Goal: Communication & Community: Participate in discussion

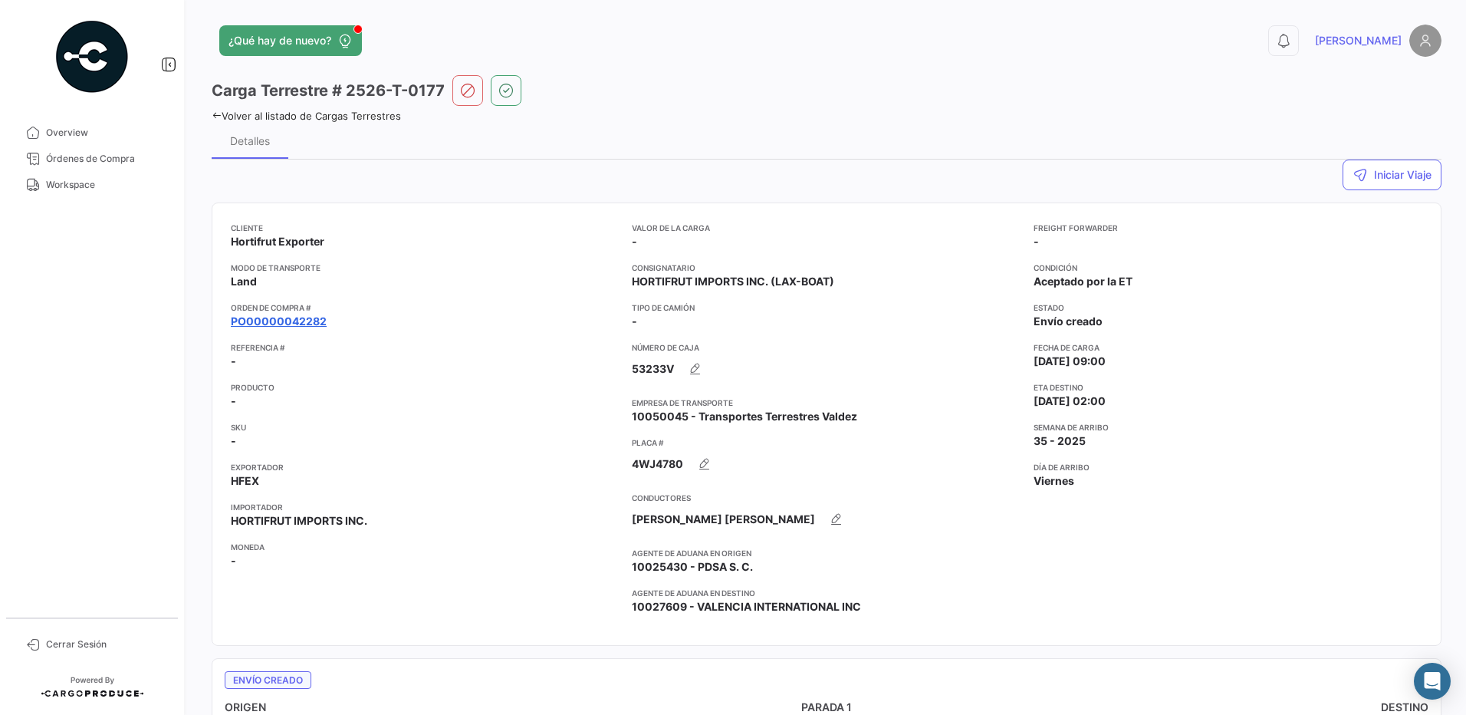
click at [297, 315] on link "PO00000042282" at bounding box center [279, 321] width 96 height 15
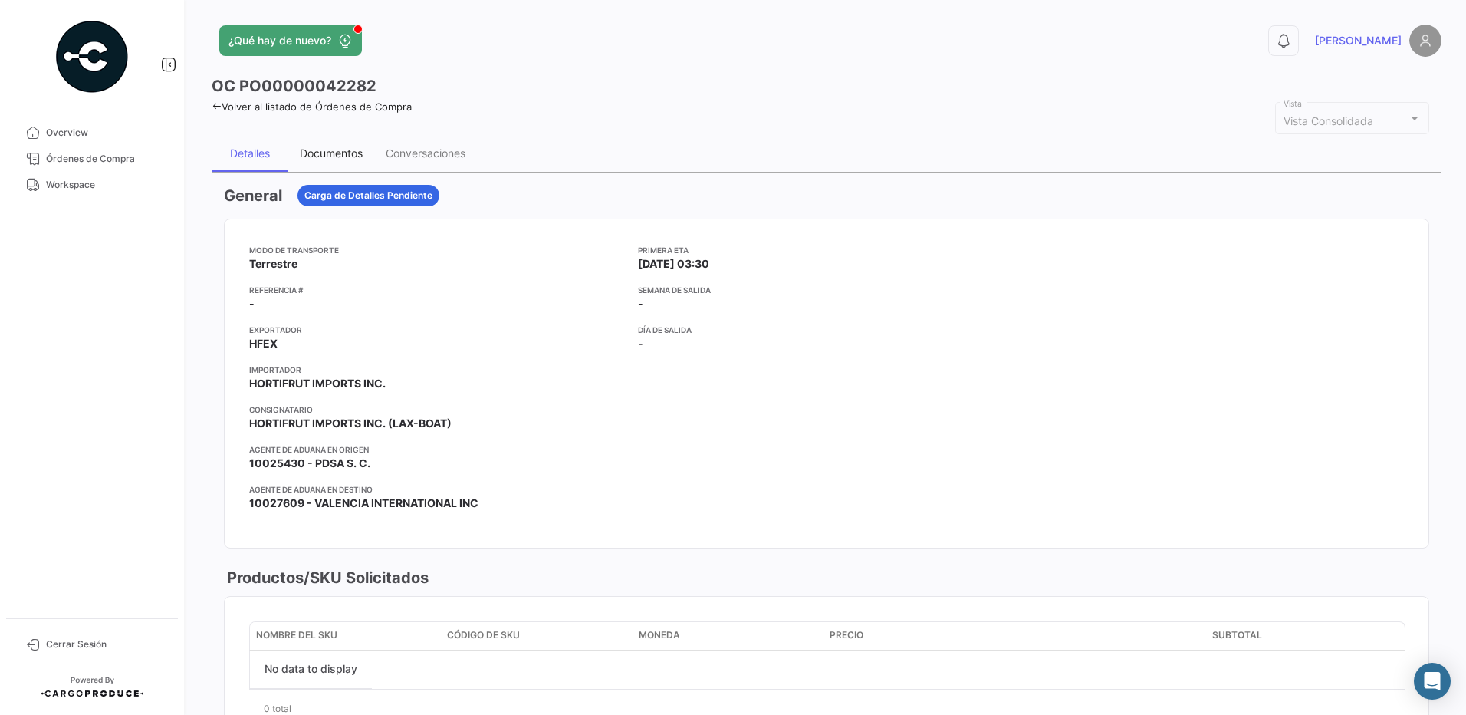
click at [332, 151] on div "Documentos" at bounding box center [331, 152] width 63 height 13
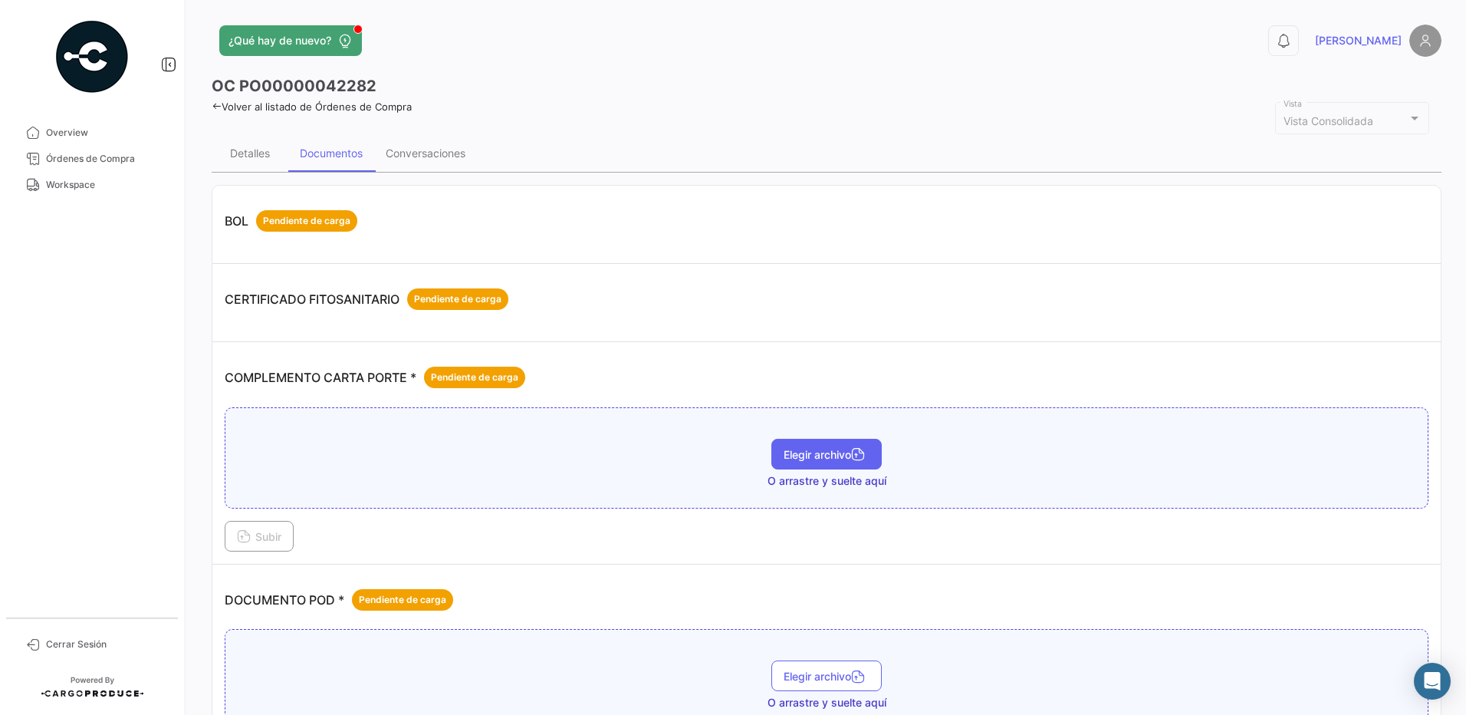
click at [851, 459] on icon "button" at bounding box center [858, 456] width 14 height 14
click at [276, 537] on span "Subir" at bounding box center [259, 536] width 44 height 13
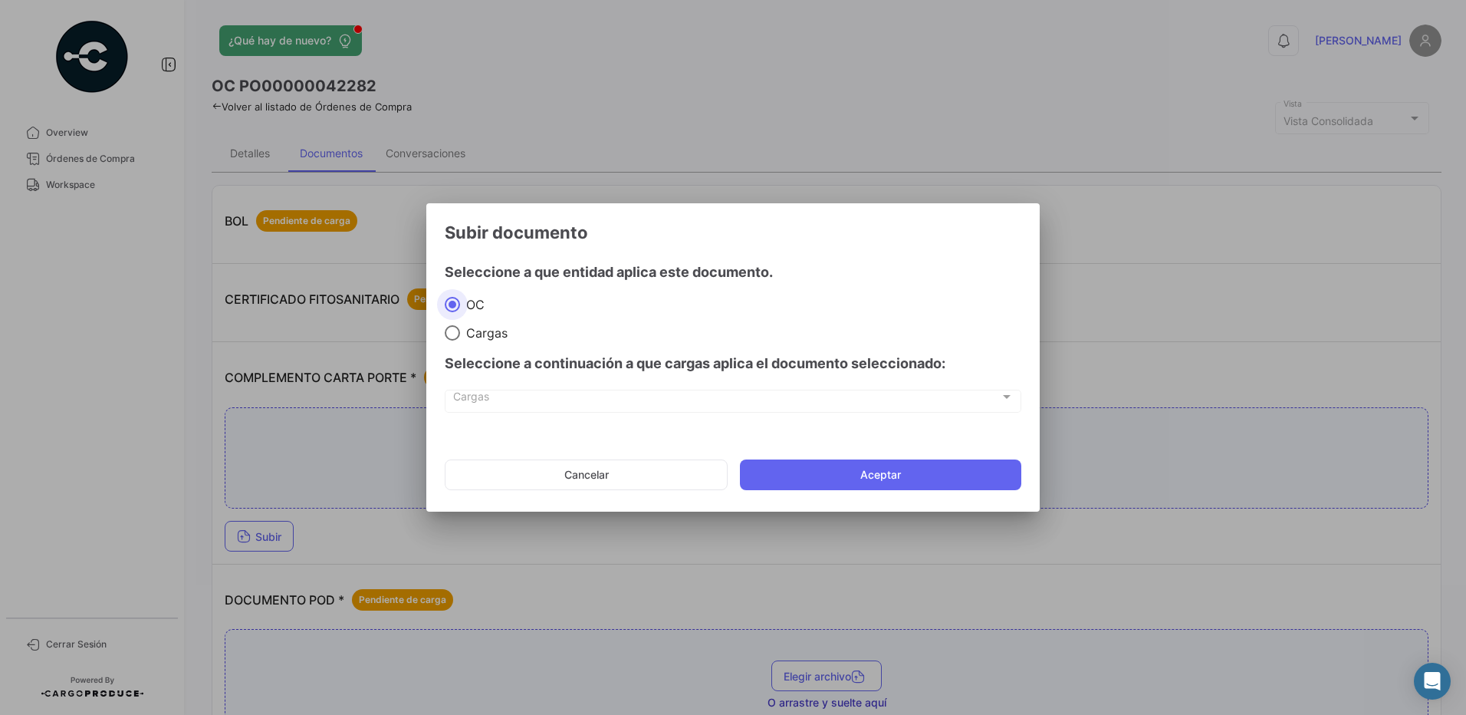
click at [481, 335] on span "Cargas" at bounding box center [484, 332] width 48 height 15
click at [460, 335] on input "Cargas" at bounding box center [452, 332] width 15 height 15
radio input "true"
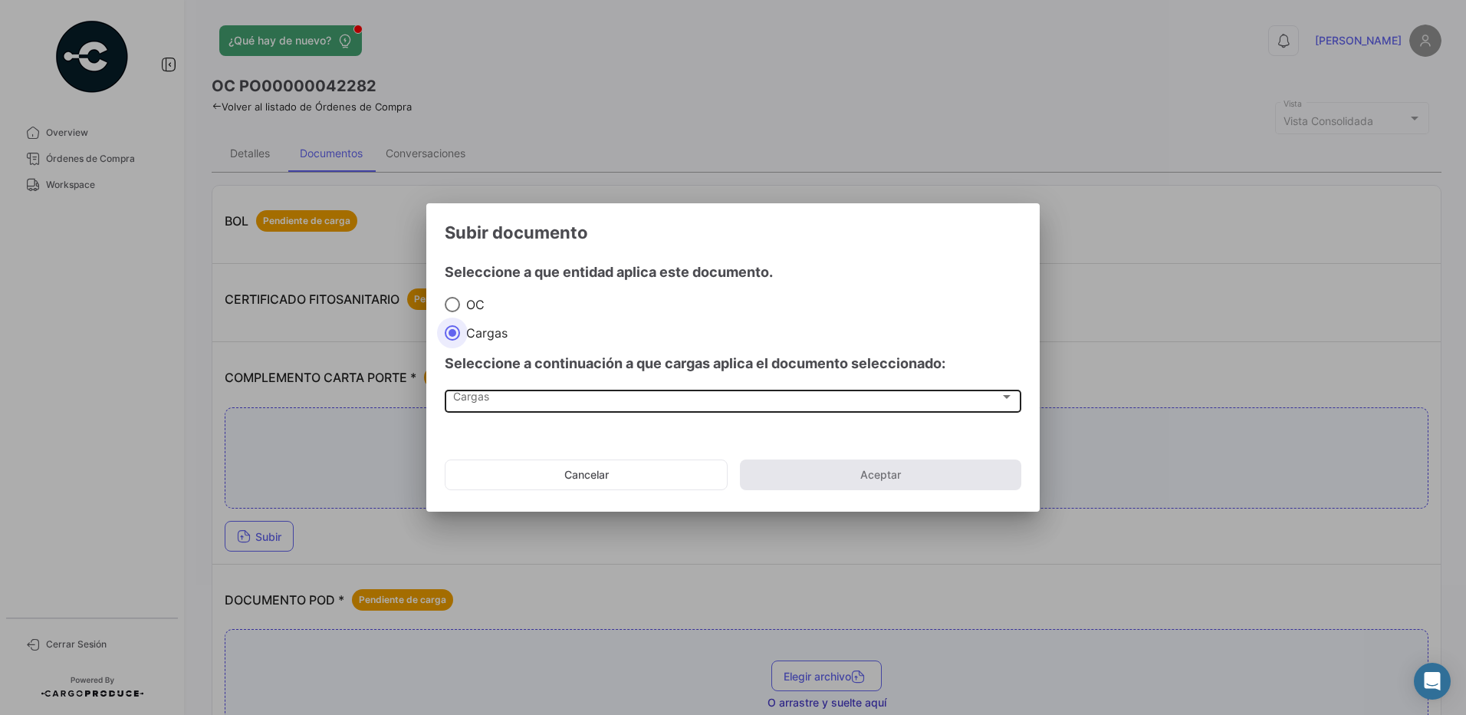
click at [525, 409] on div "Cargas Cargas" at bounding box center [733, 400] width 561 height 26
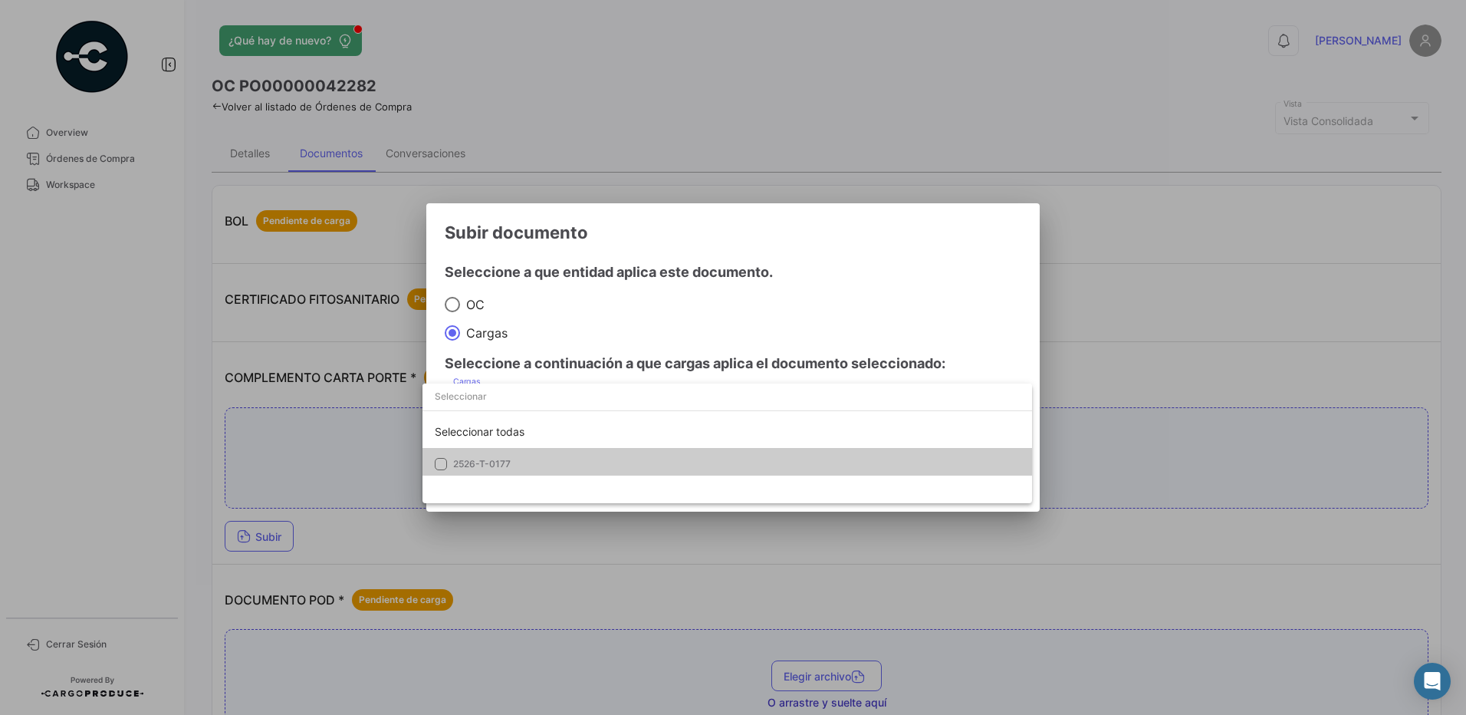
click at [506, 463] on span "2526-T-0177" at bounding box center [482, 464] width 58 height 12
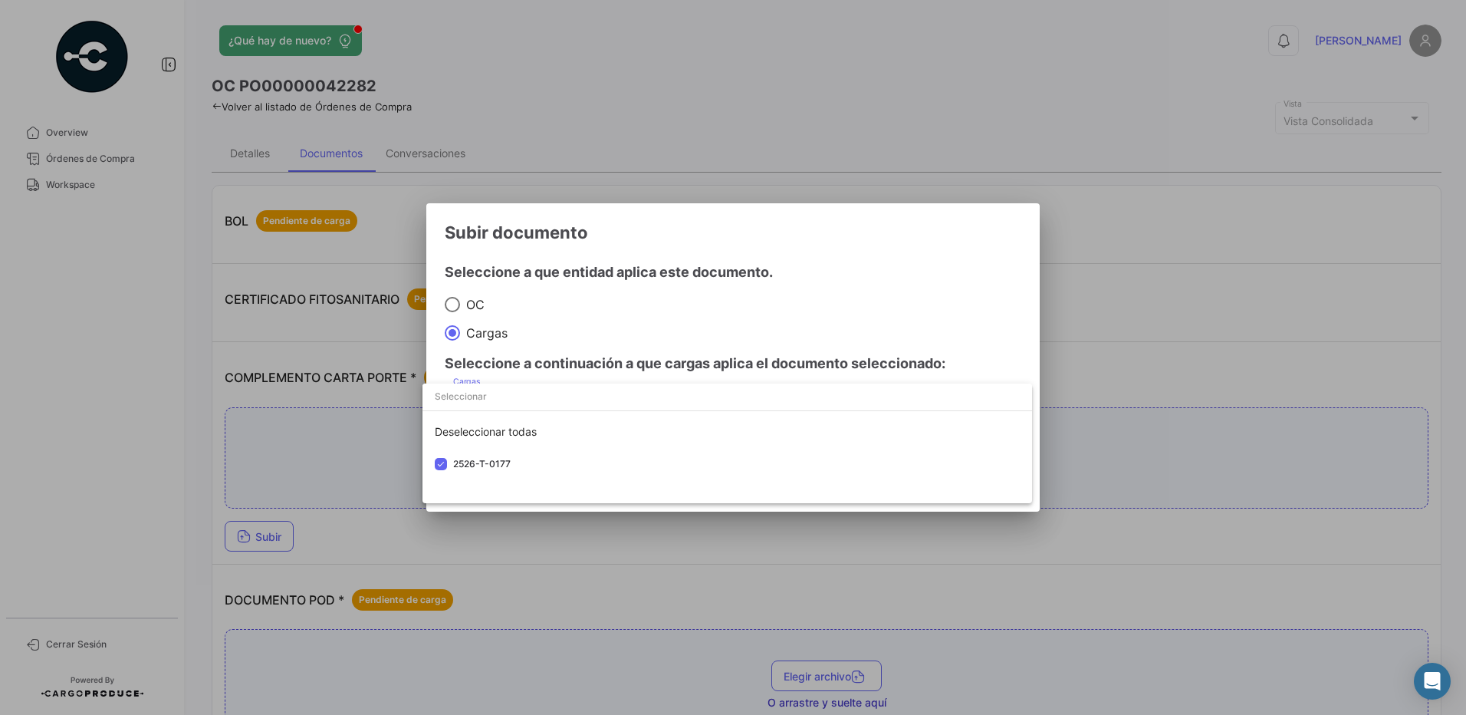
click at [644, 314] on div at bounding box center [733, 357] width 1466 height 715
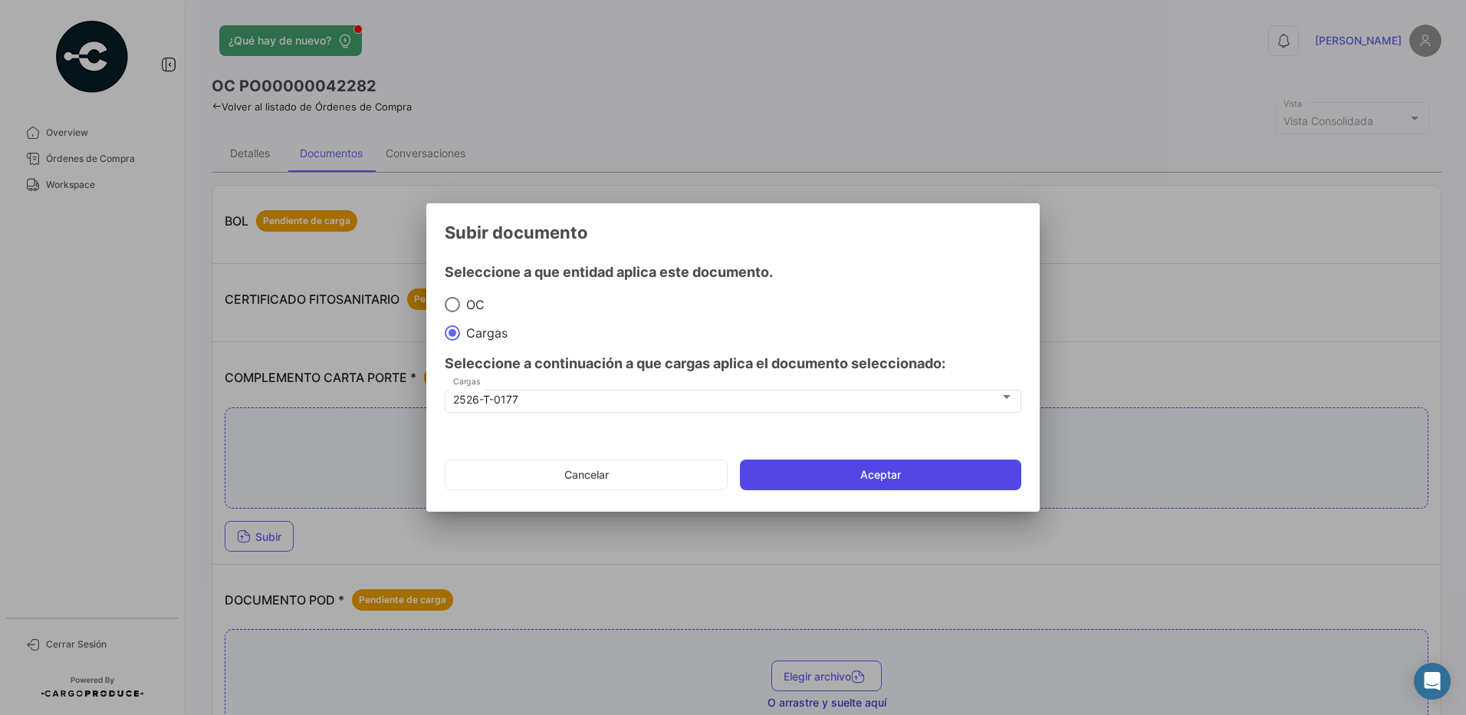
click at [904, 478] on button "Aceptar" at bounding box center [880, 474] width 281 height 31
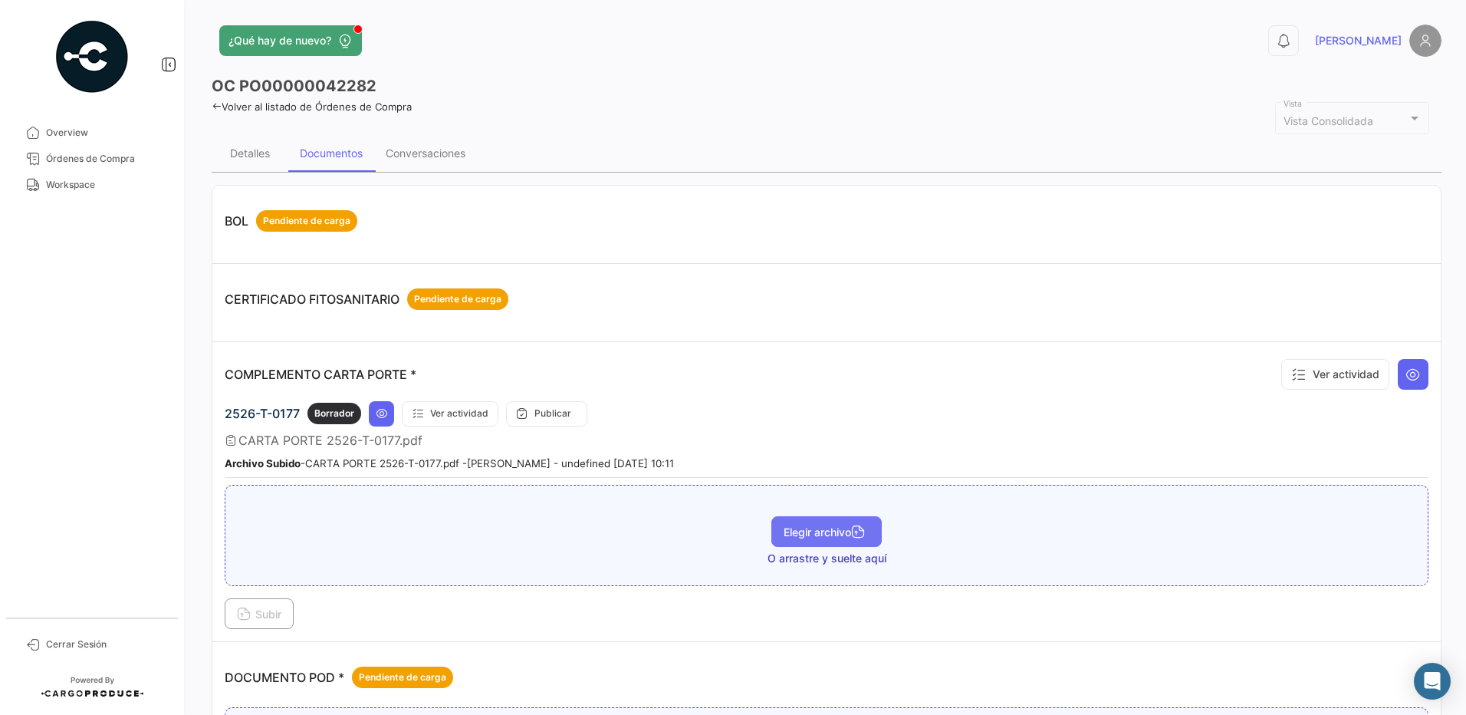
click at [853, 529] on icon "button" at bounding box center [858, 533] width 14 height 14
click at [281, 615] on span "Subir" at bounding box center [259, 613] width 44 height 13
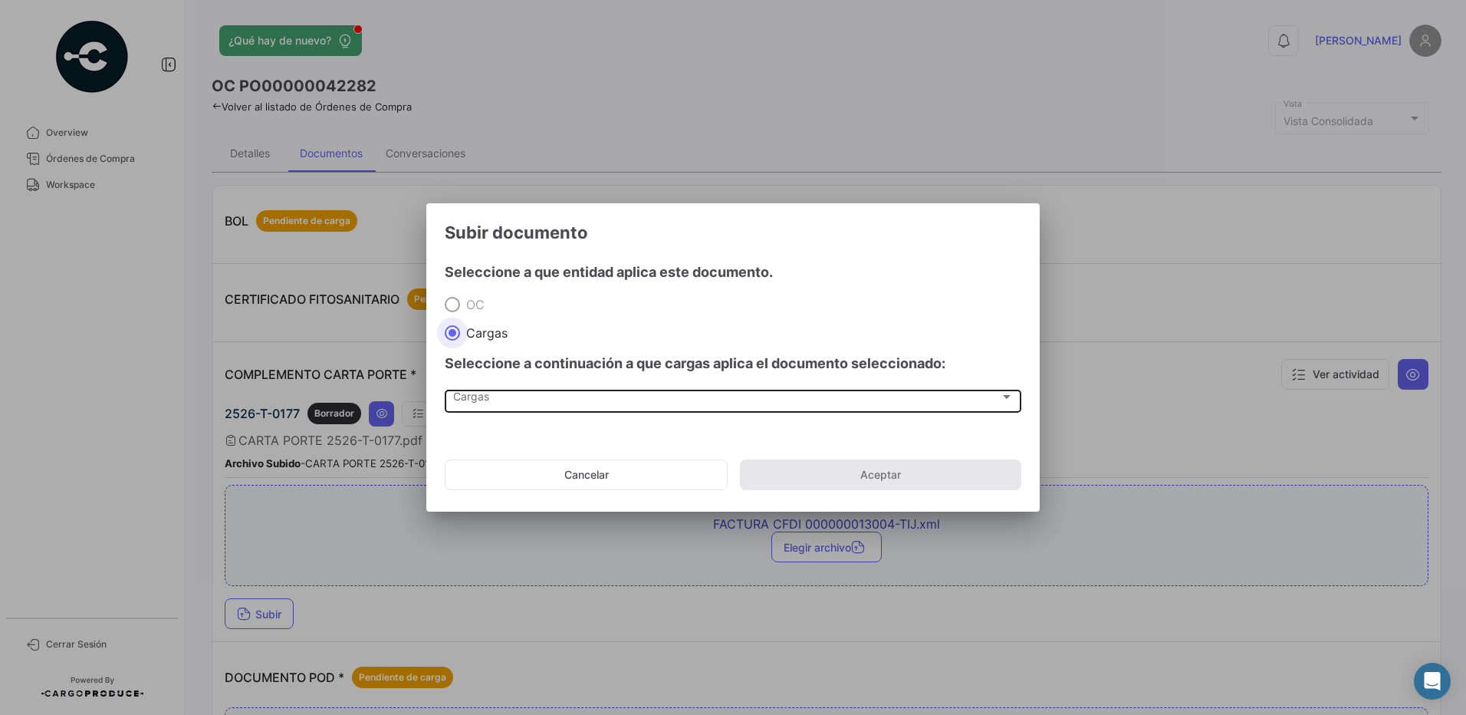
click at [525, 400] on div "Cargas" at bounding box center [726, 399] width 547 height 13
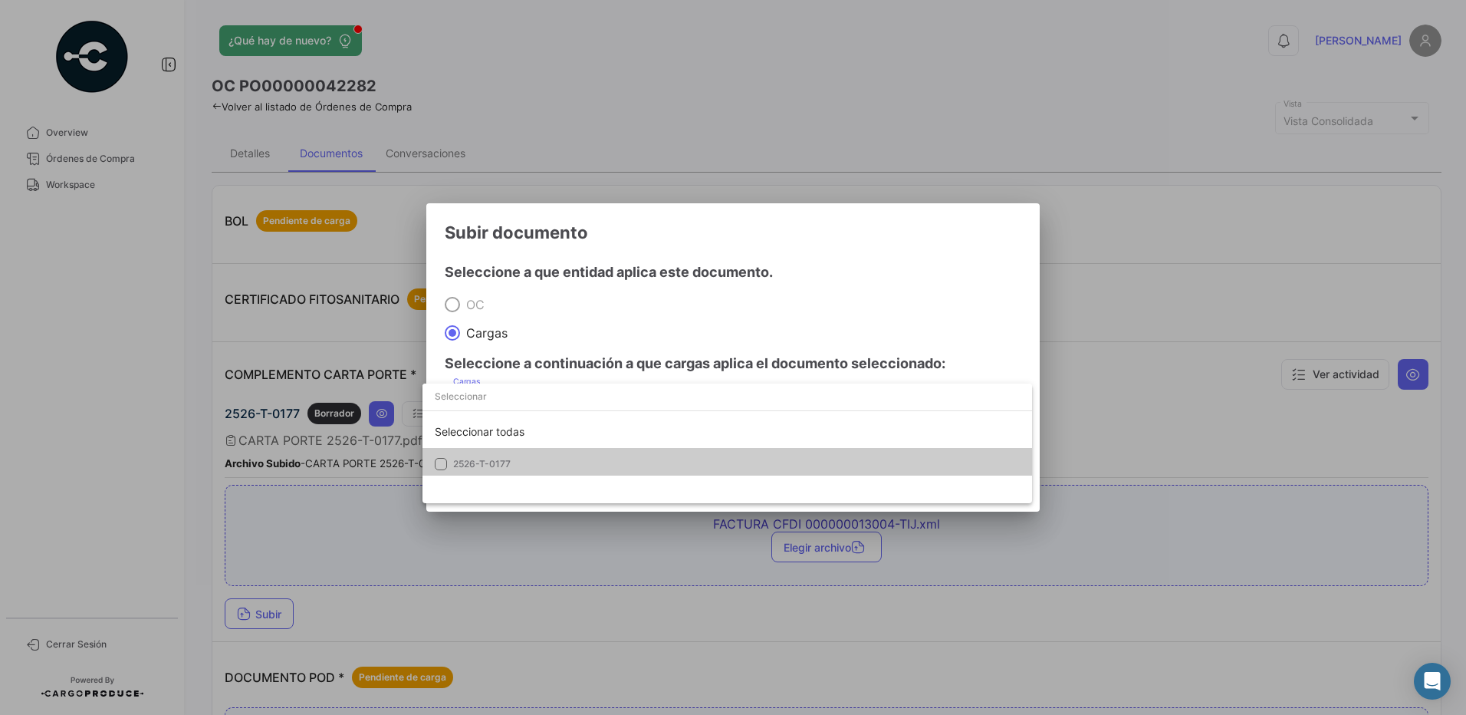
click at [517, 456] on mat-option "2526-T-0177" at bounding box center [728, 464] width 610 height 32
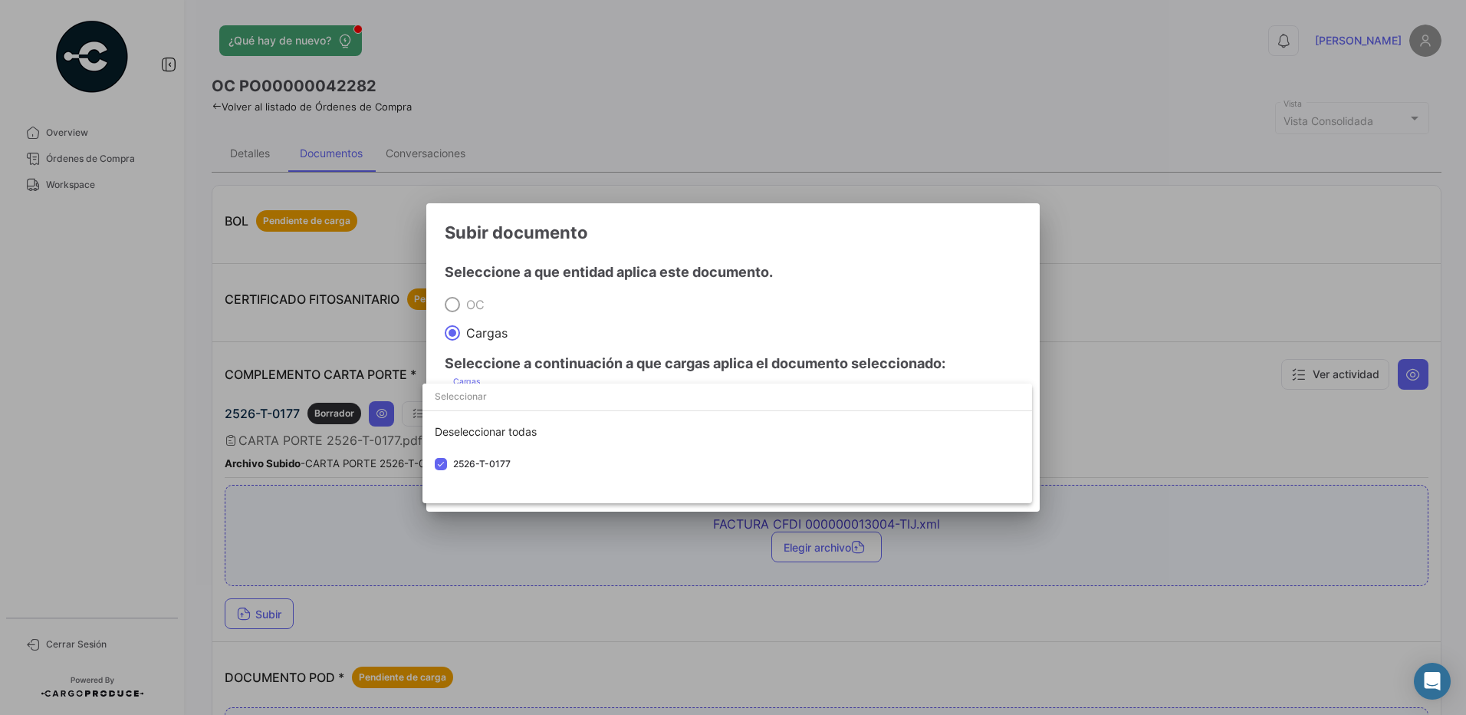
click at [574, 313] on div at bounding box center [733, 357] width 1466 height 715
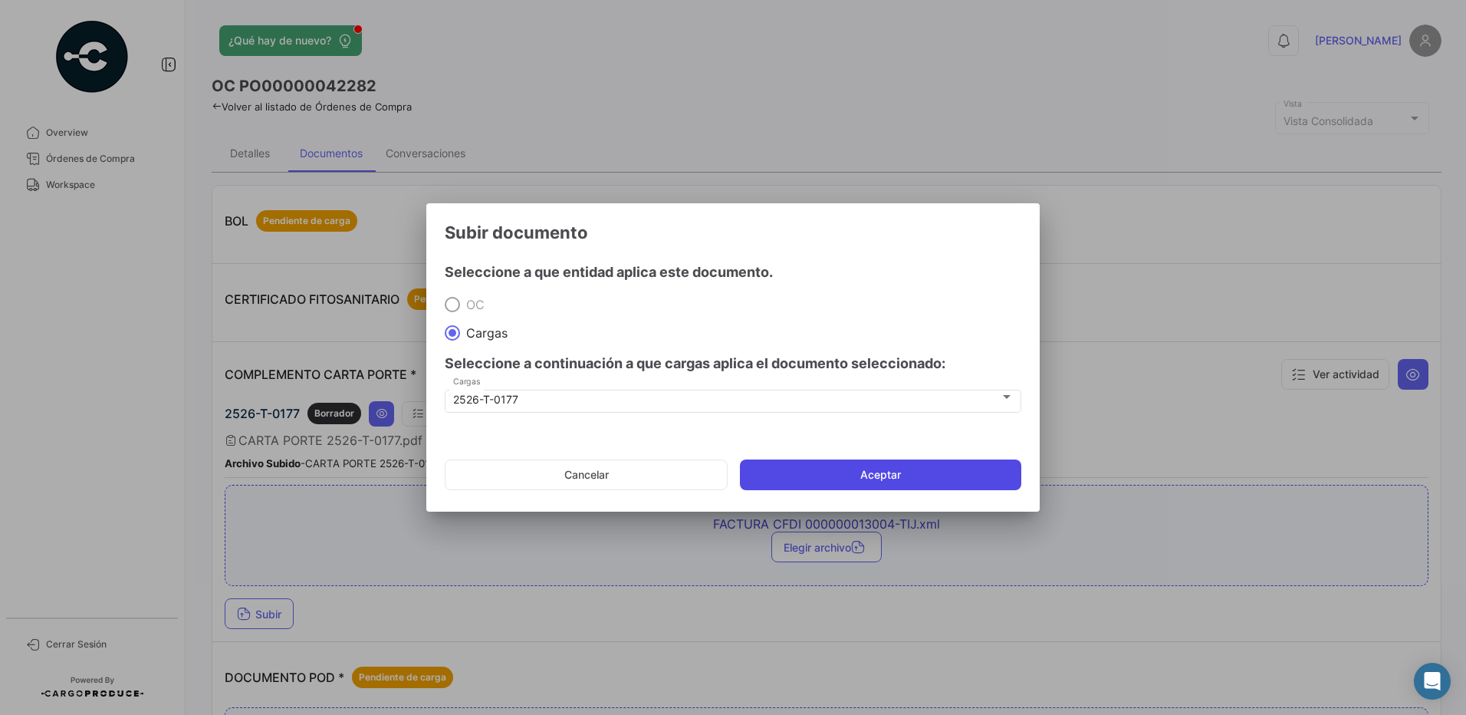
click at [837, 470] on button "Aceptar" at bounding box center [880, 474] width 281 height 31
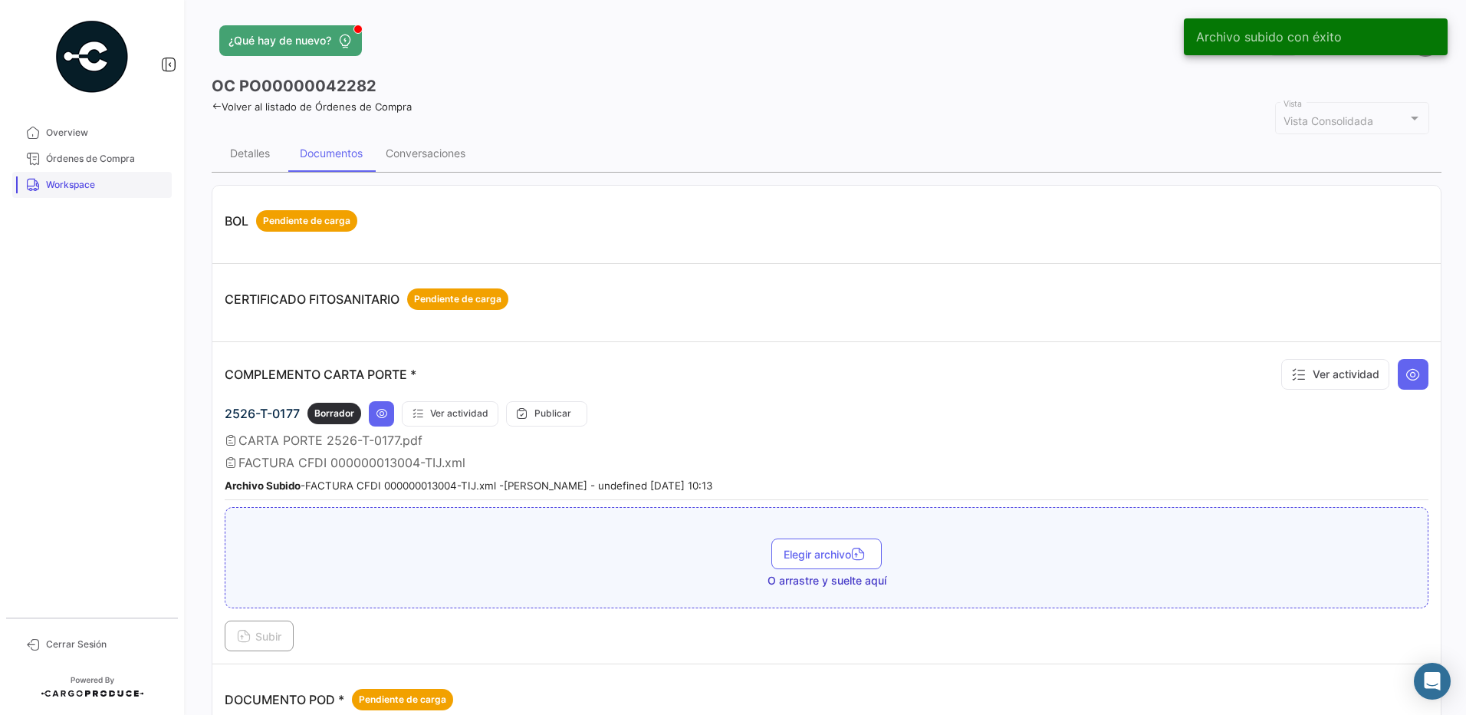
click at [71, 186] on span "Workspace" at bounding box center [106, 185] width 120 height 14
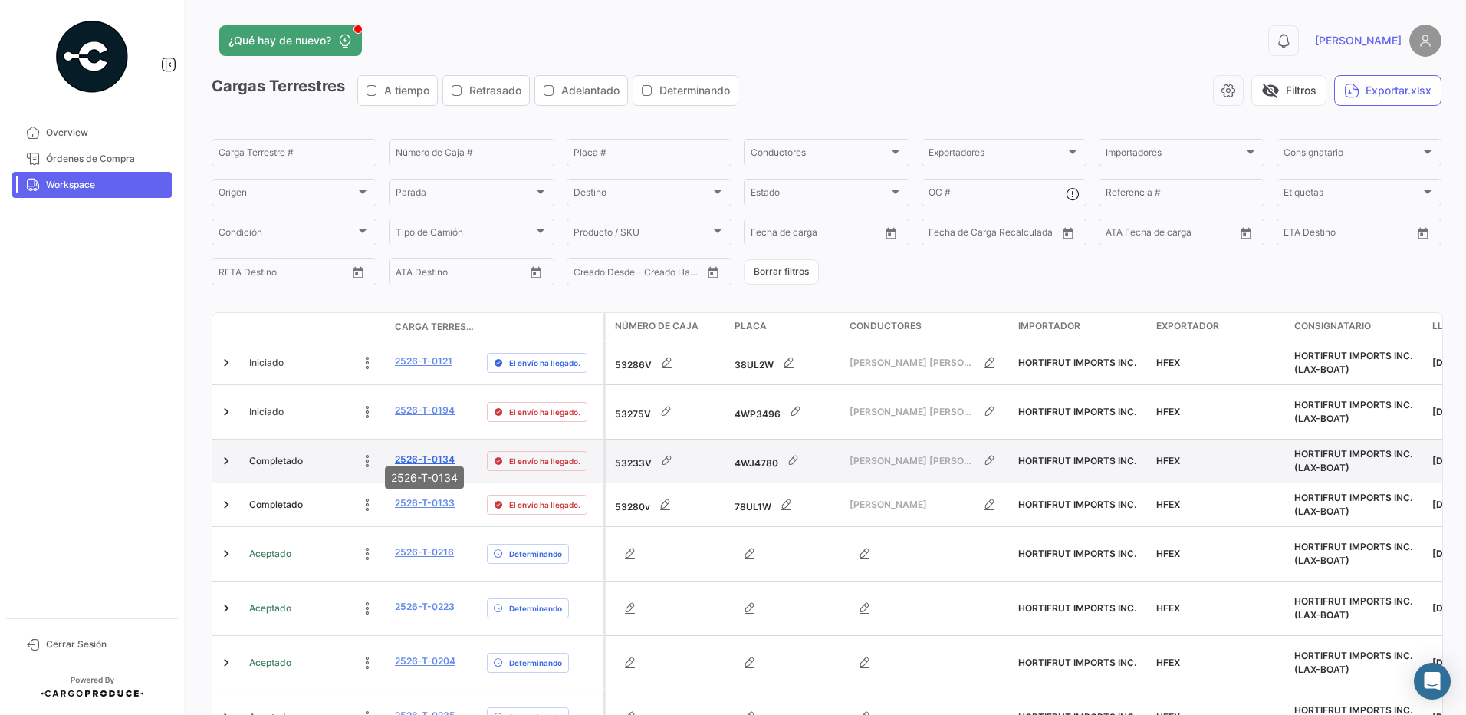
click at [418, 453] on link "2526-T-0134" at bounding box center [425, 460] width 60 height 14
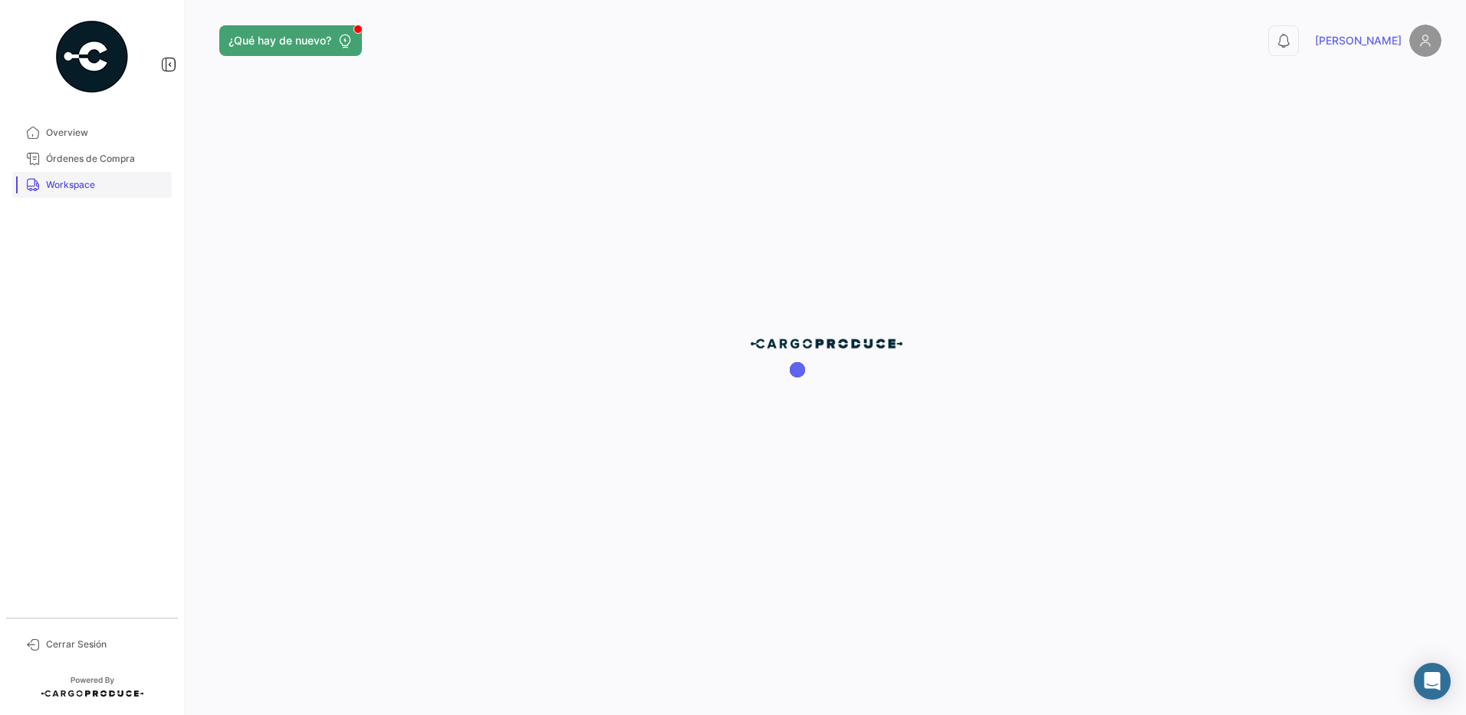
click at [79, 179] on span "Workspace" at bounding box center [106, 185] width 120 height 14
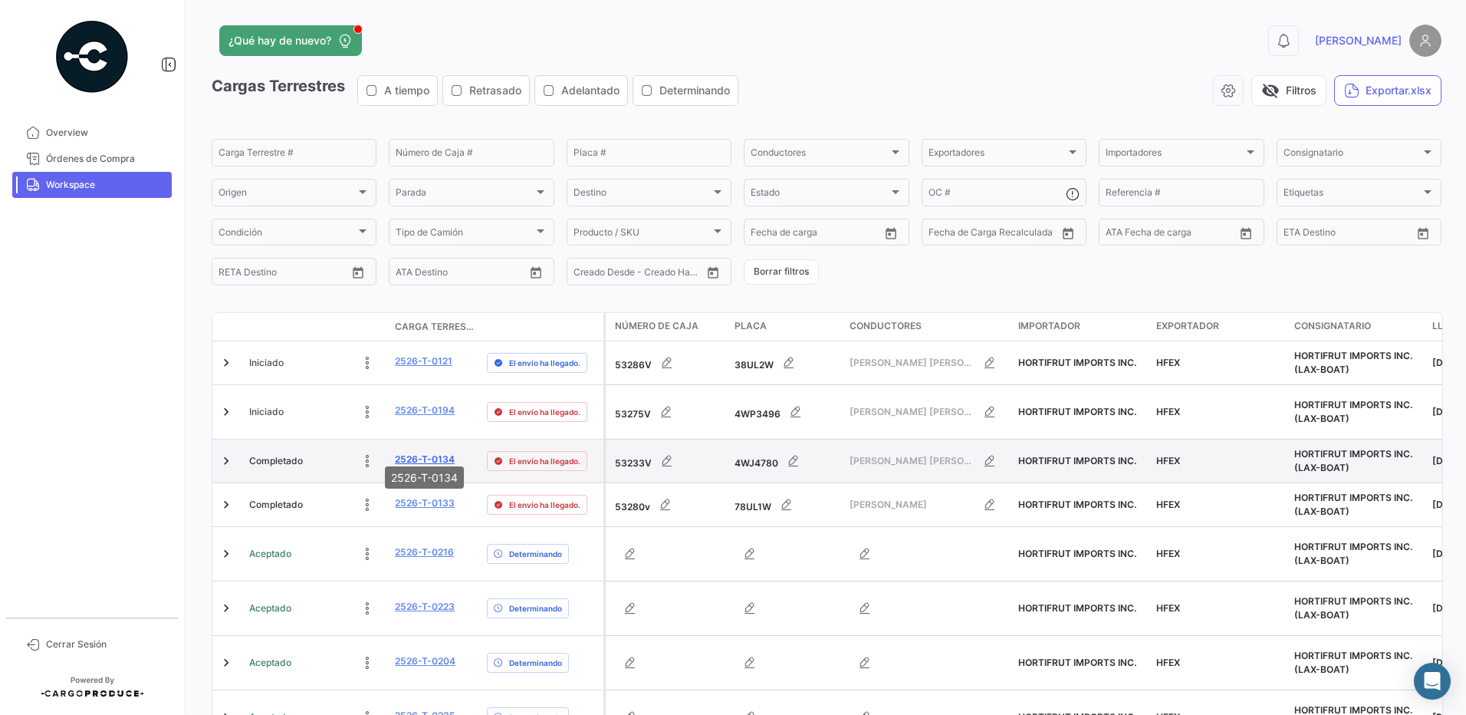
click at [439, 453] on link "2526-T-0134" at bounding box center [425, 460] width 60 height 14
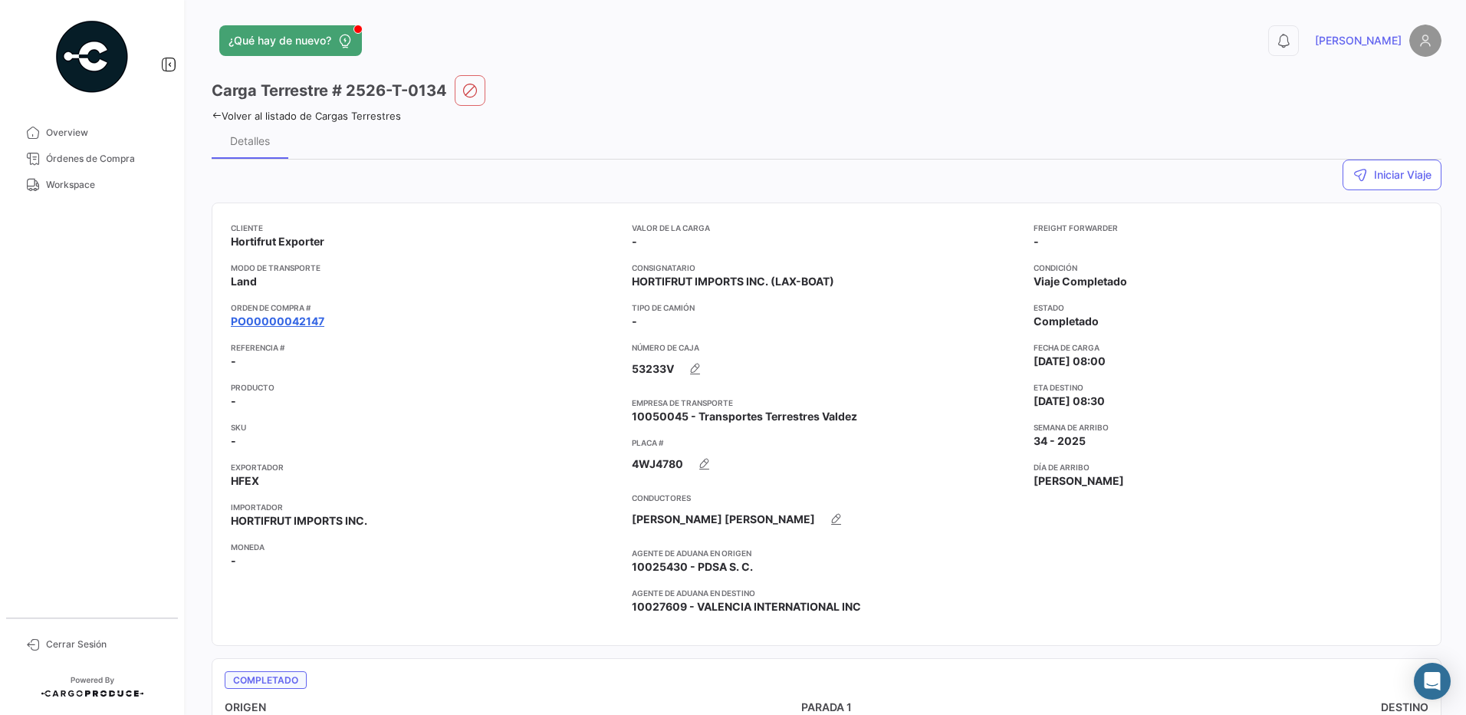
click at [304, 324] on link "PO00000042147" at bounding box center [278, 321] width 94 height 15
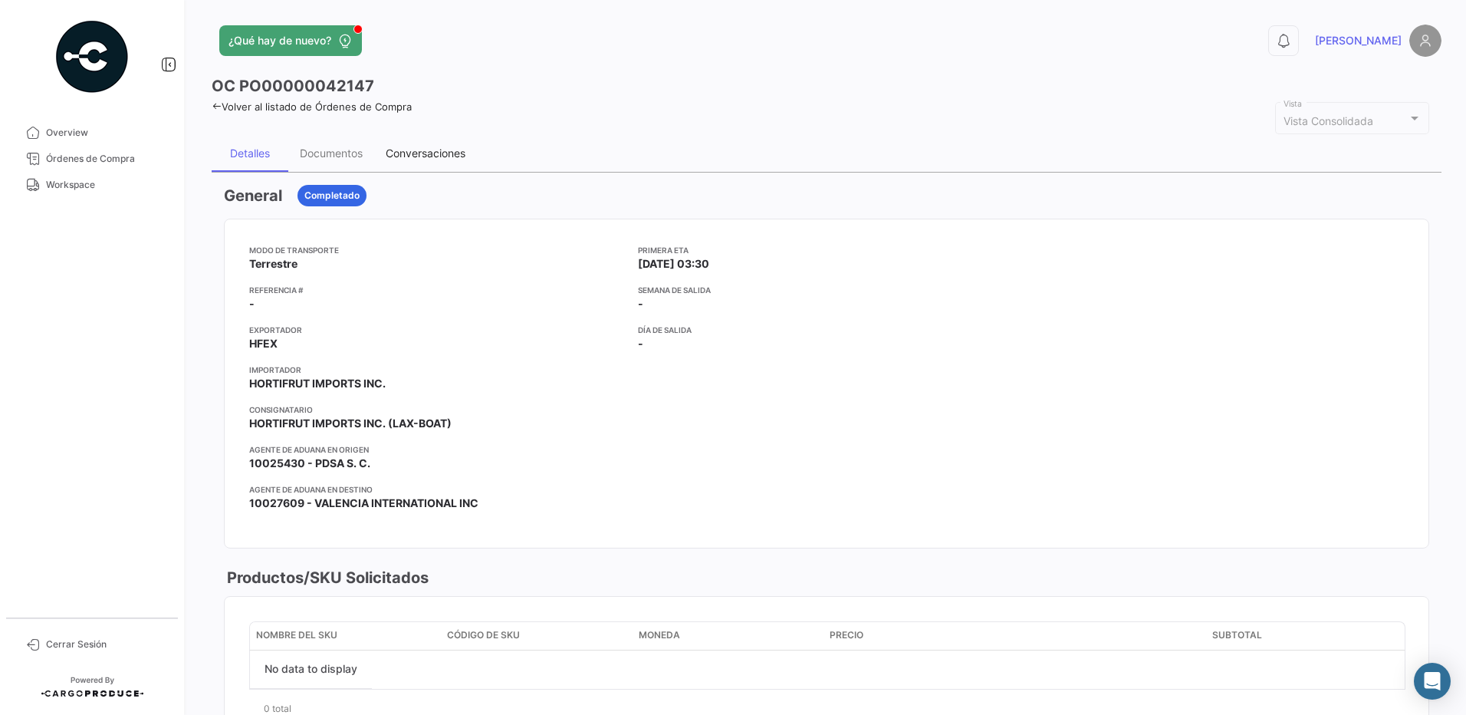
click at [445, 156] on div "Conversaciones" at bounding box center [426, 152] width 80 height 13
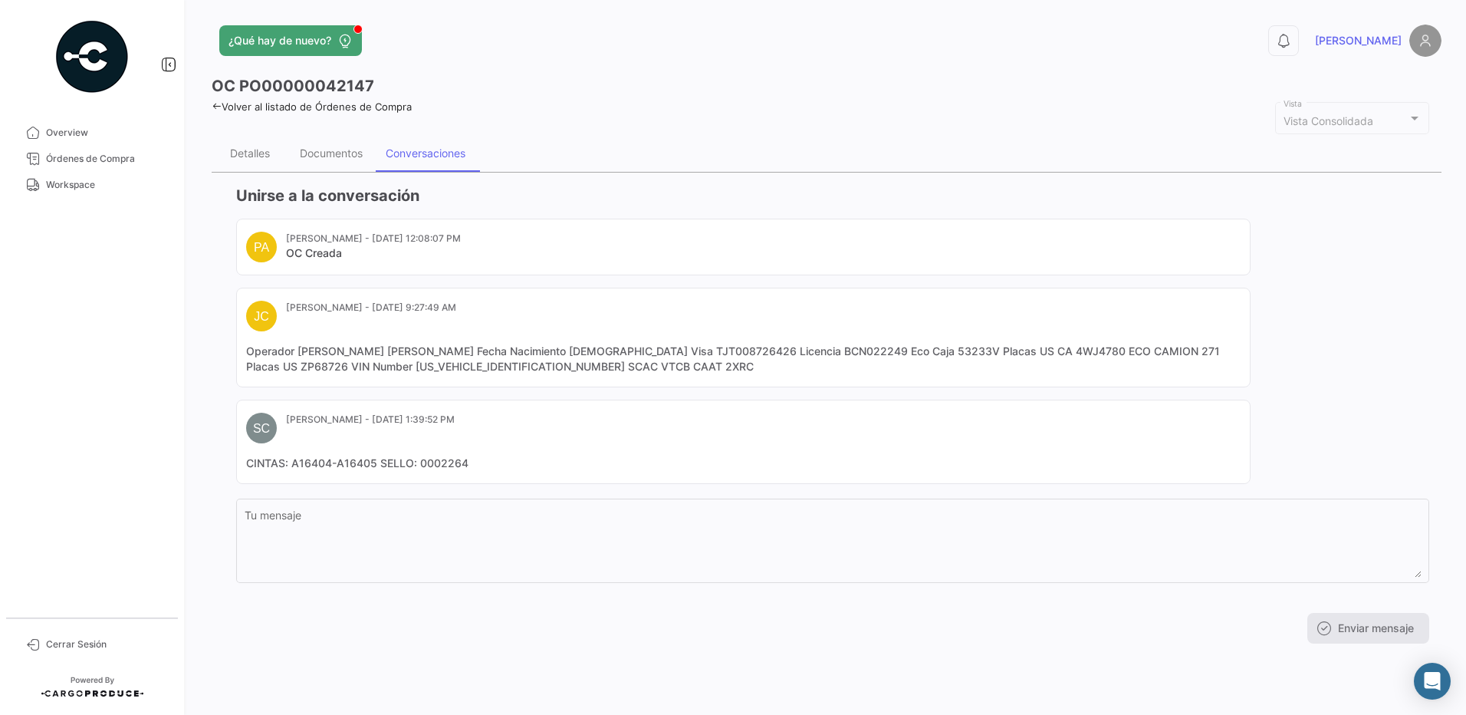
drag, startPoint x: 630, startPoint y: 370, endPoint x: 241, endPoint y: 354, distance: 390.0
click at [241, 354] on mat-card "[PERSON_NAME] - [DATE] 9:27:49 AM Operador [PERSON_NAME] [PERSON_NAME] Fecha Na…" at bounding box center [743, 338] width 1015 height 100
copy mat-card-content "Operador [PERSON_NAME] [PERSON_NAME] Fecha Nacimiento [DEMOGRAPHIC_DATA] Visa T…"
click at [75, 174] on link "Workspace" at bounding box center [92, 185] width 160 height 26
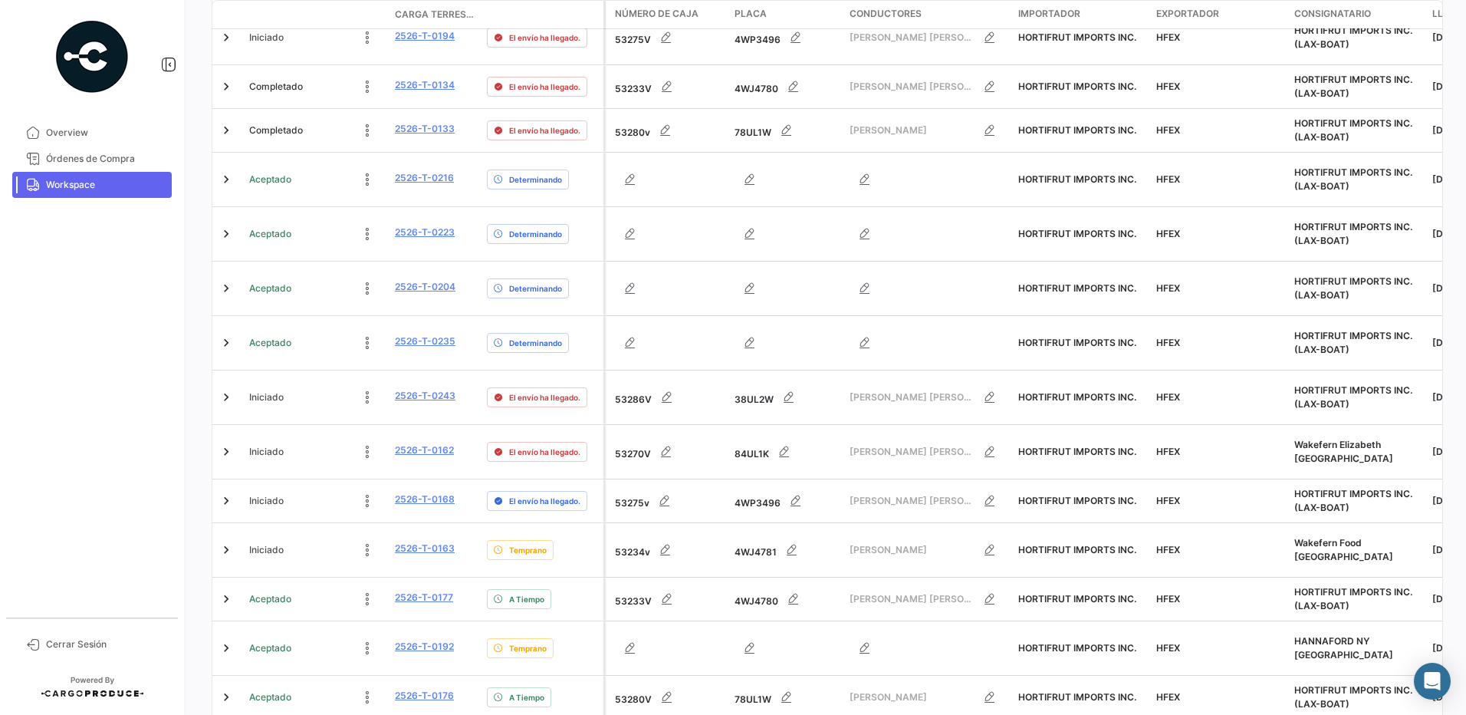
scroll to position [449, 0]
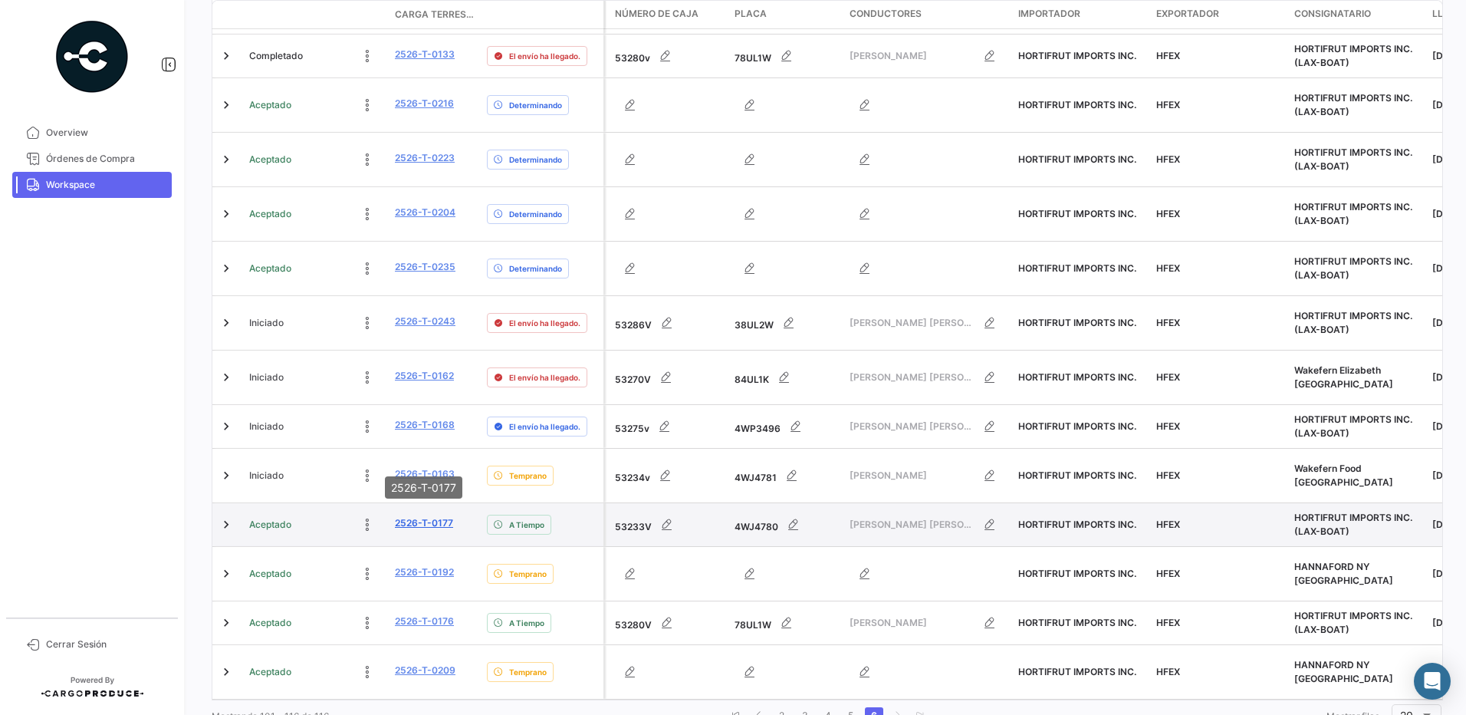
click at [439, 516] on link "2526-T-0177" at bounding box center [424, 523] width 58 height 14
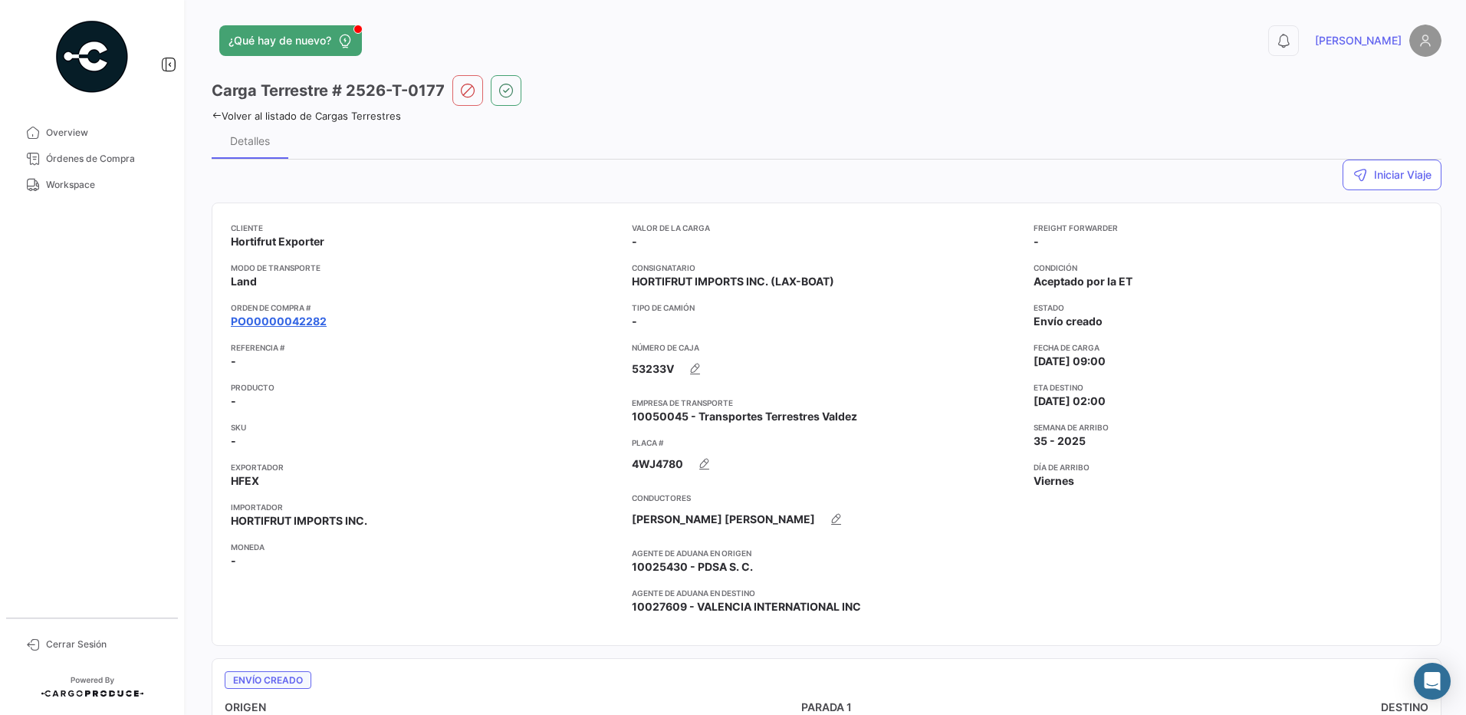
click at [307, 318] on link "PO00000042282" at bounding box center [279, 321] width 96 height 15
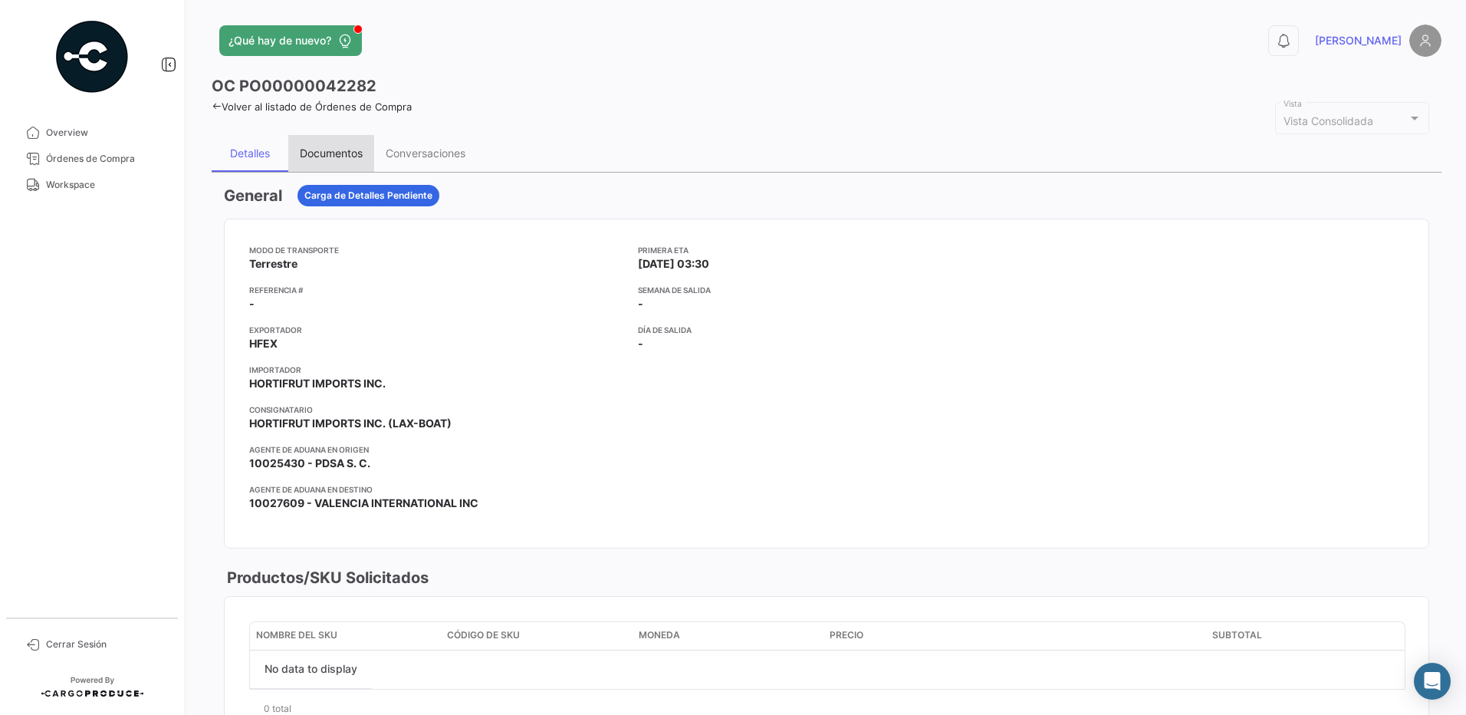
click at [356, 158] on div "Documentos" at bounding box center [331, 152] width 63 height 13
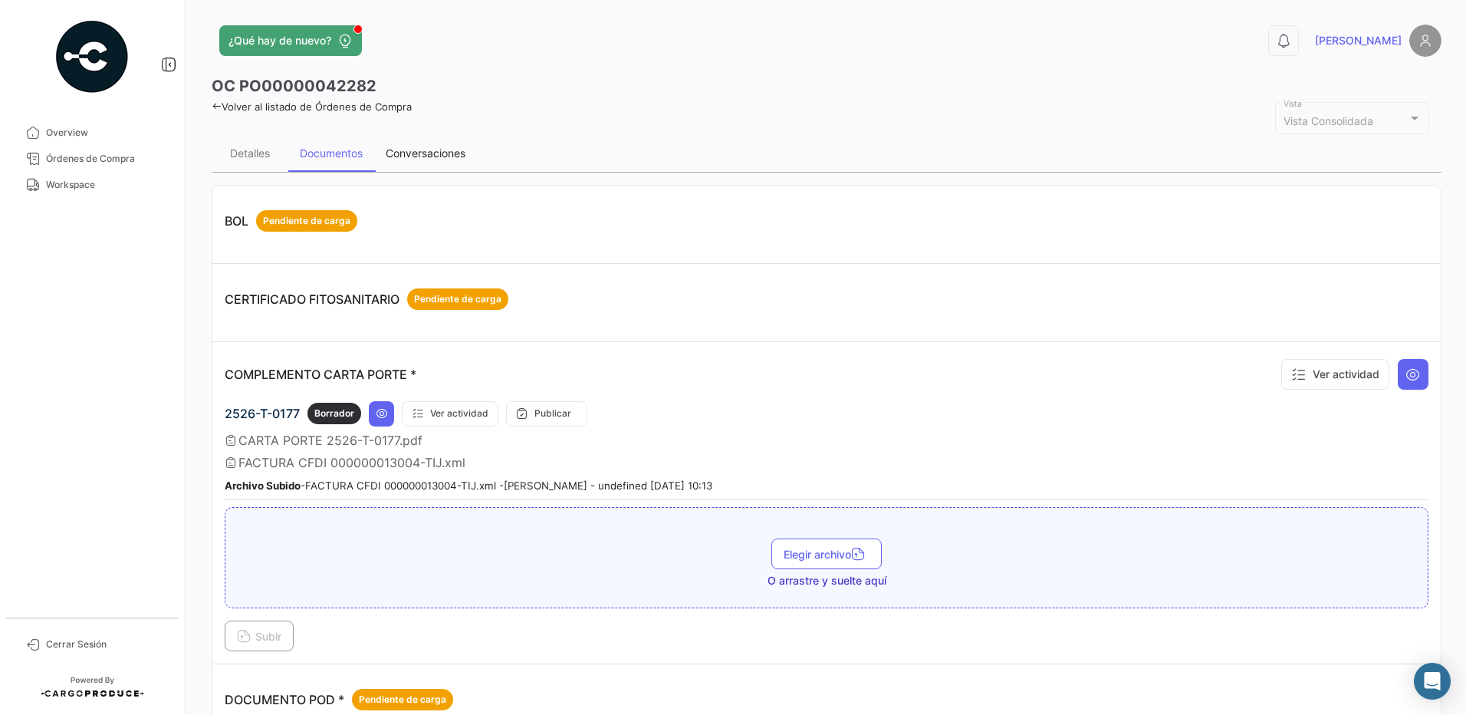
click at [416, 152] on div "Conversaciones" at bounding box center [426, 152] width 80 height 13
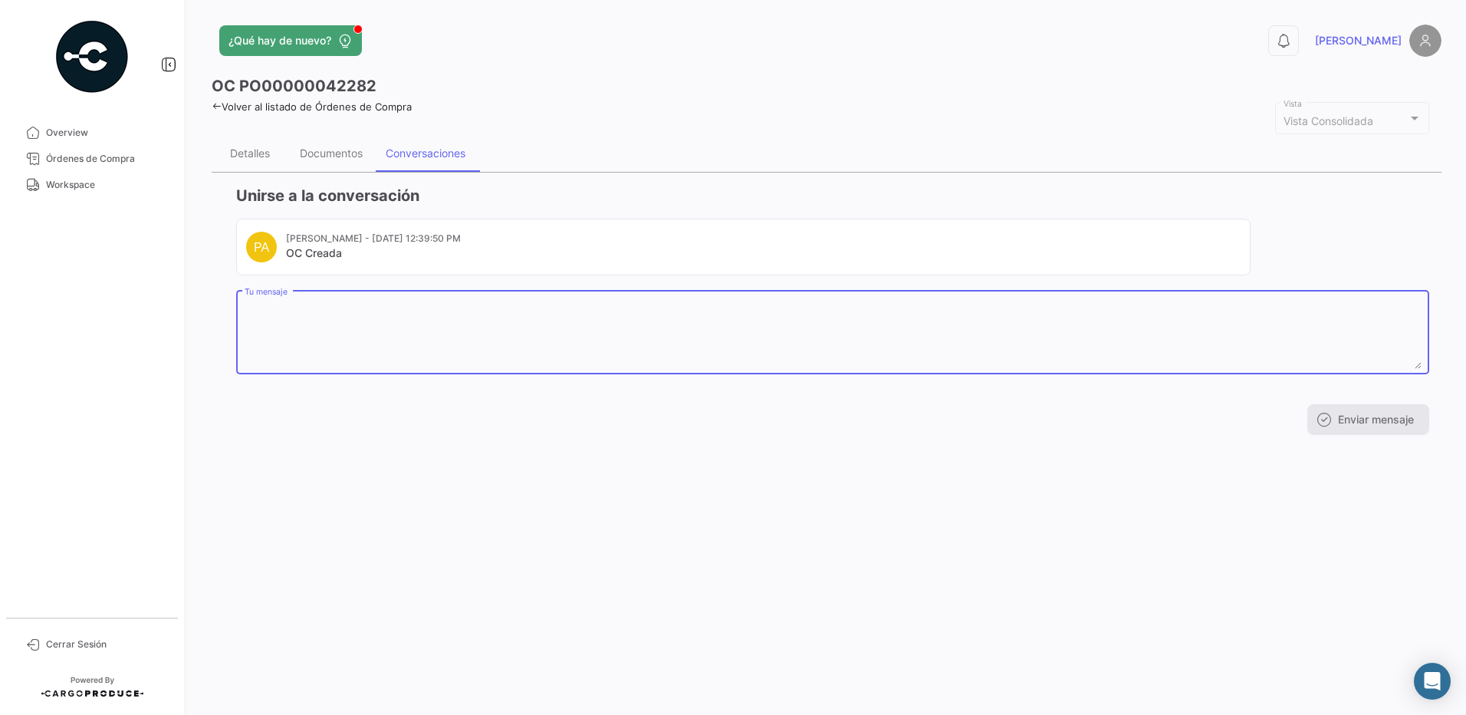
click at [413, 315] on textarea "Tu mensaje" at bounding box center [833, 334] width 1177 height 67
paste textarea "Operador [PERSON_NAME] [PERSON_NAME] Fecha Nacimiento [DEMOGRAPHIC_DATA] Visa T…"
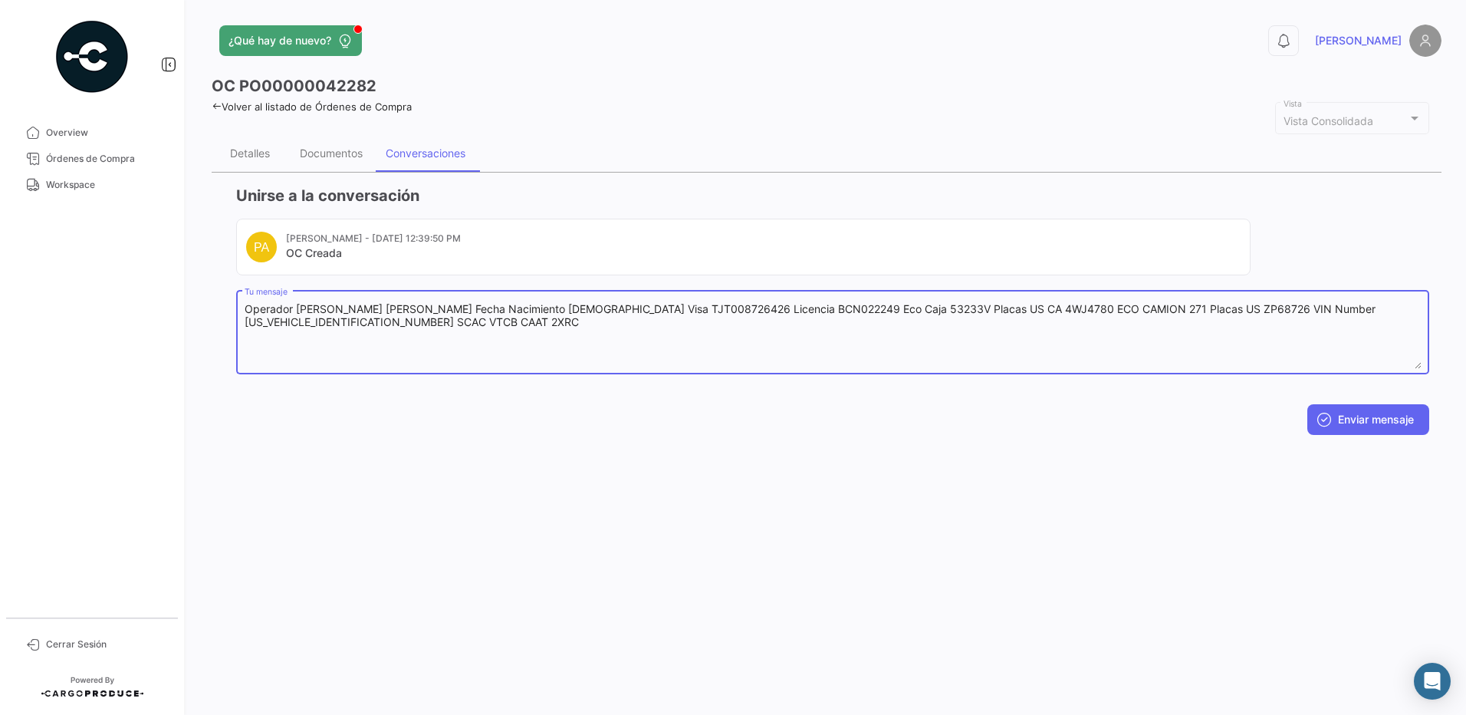
paste textarea "Operador [PERSON_NAME] [PERSON_NAME] Fecha Nacimiento [DEMOGRAPHIC_DATA] Visa T…"
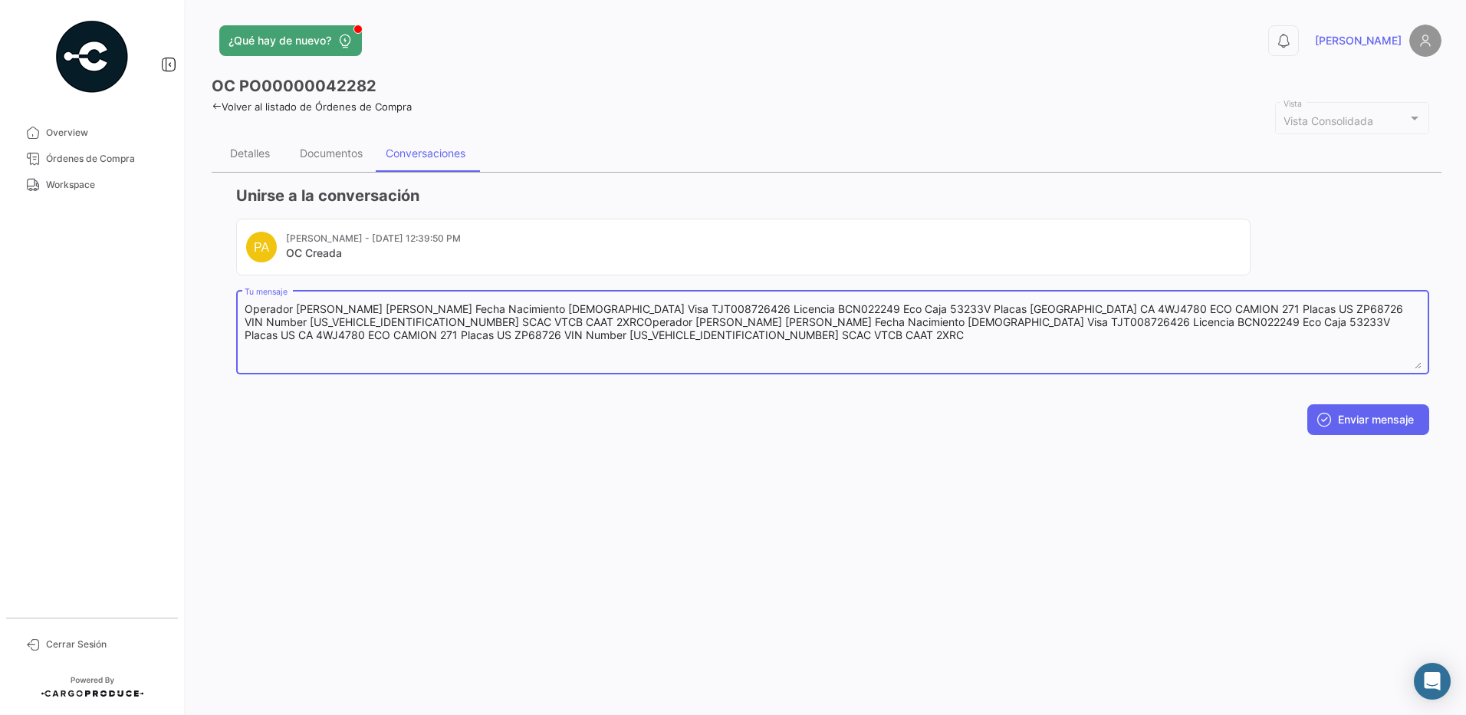
drag, startPoint x: 662, startPoint y: 341, endPoint x: 499, endPoint y: 328, distance: 164.0
click at [499, 328] on textarea "Operador [PERSON_NAME] [PERSON_NAME] Fecha Nacimiento [DEMOGRAPHIC_DATA] Visa T…" at bounding box center [833, 334] width 1177 height 67
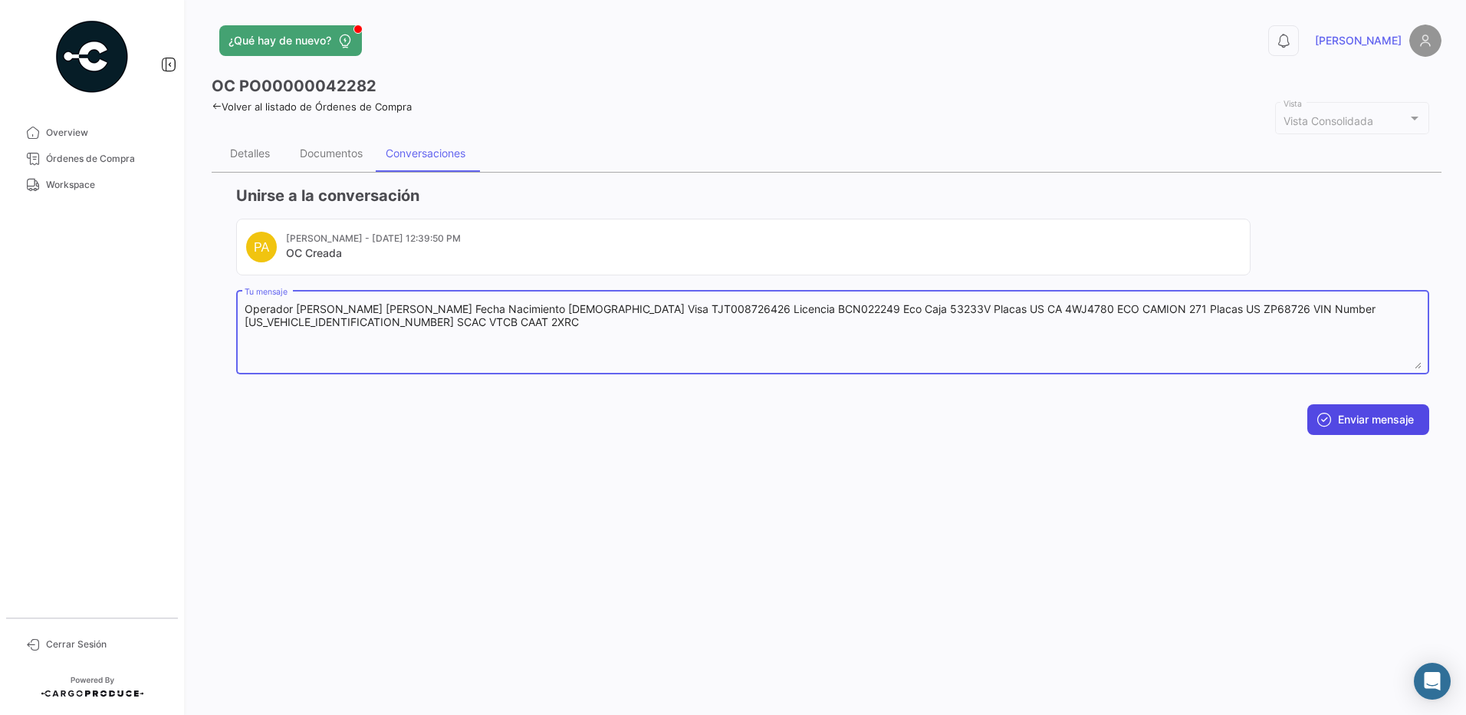
type textarea "Operador [PERSON_NAME] [PERSON_NAME] Fecha Nacimiento [DEMOGRAPHIC_DATA] Visa T…"
click at [1355, 421] on button "Enviar mensaje" at bounding box center [1369, 419] width 122 height 31
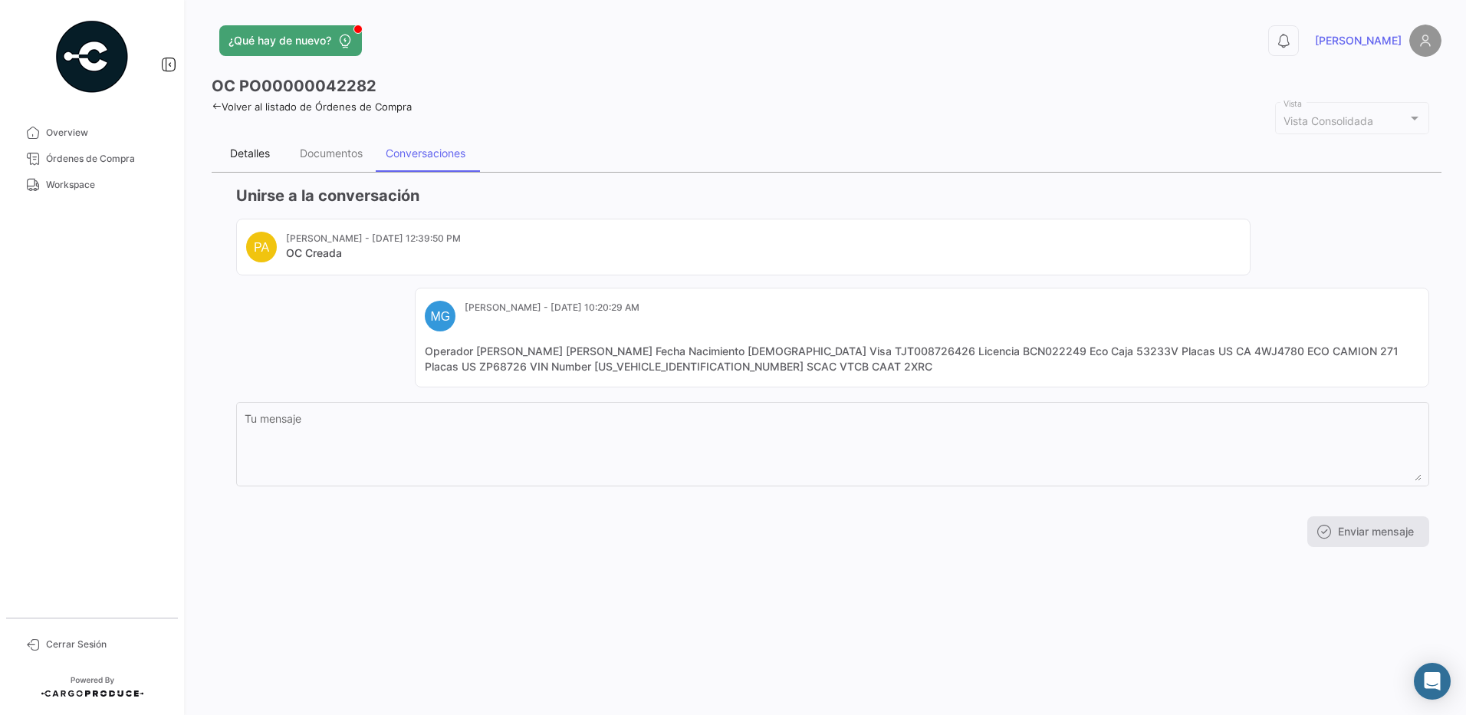
click at [252, 153] on div "Detalles" at bounding box center [250, 152] width 40 height 13
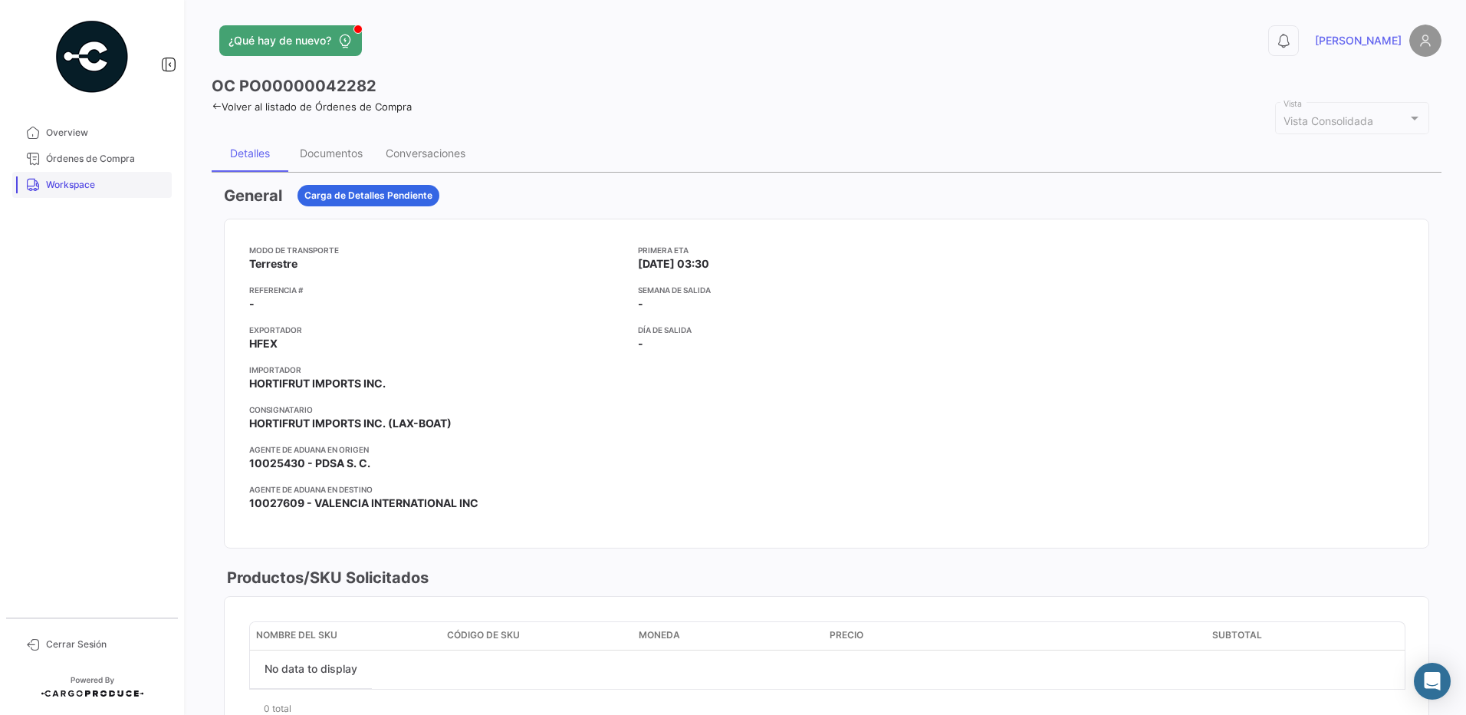
click at [89, 186] on span "Workspace" at bounding box center [106, 185] width 120 height 14
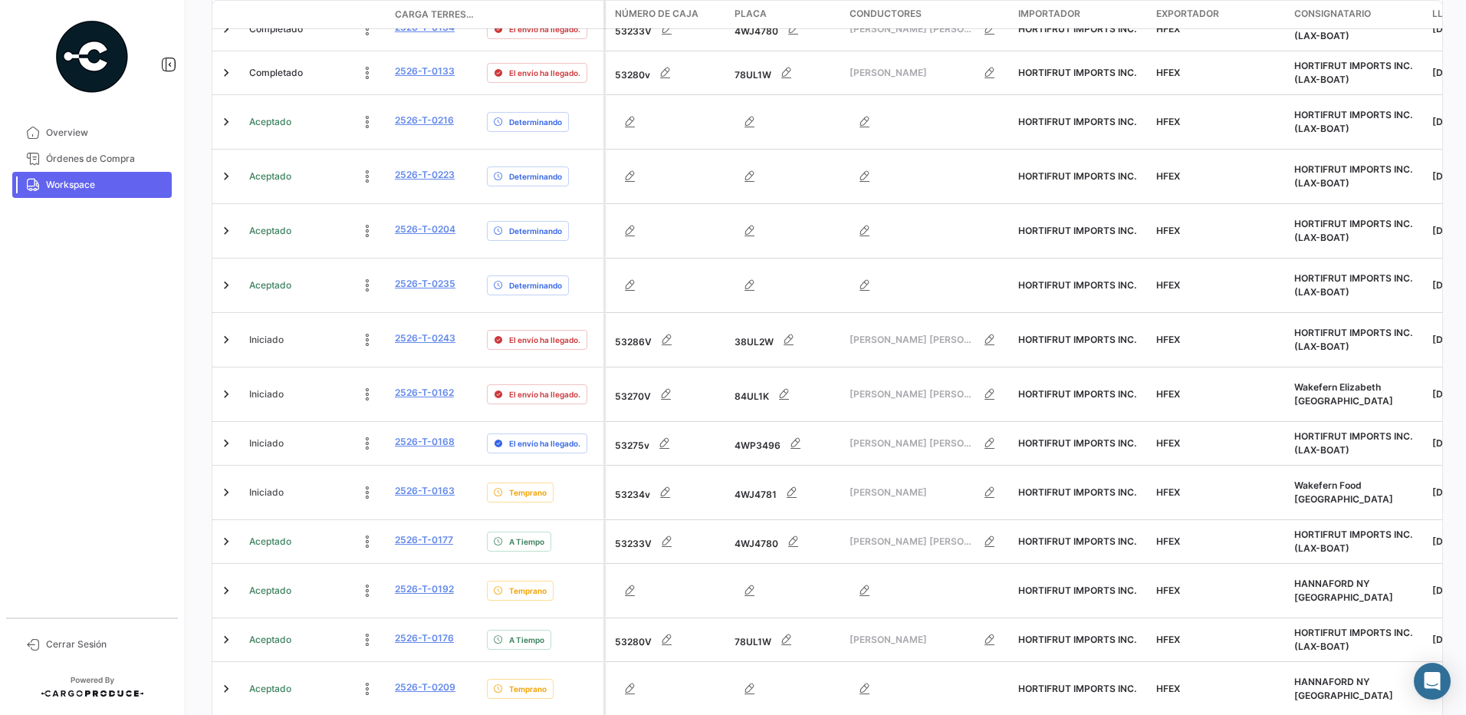
scroll to position [449, 0]
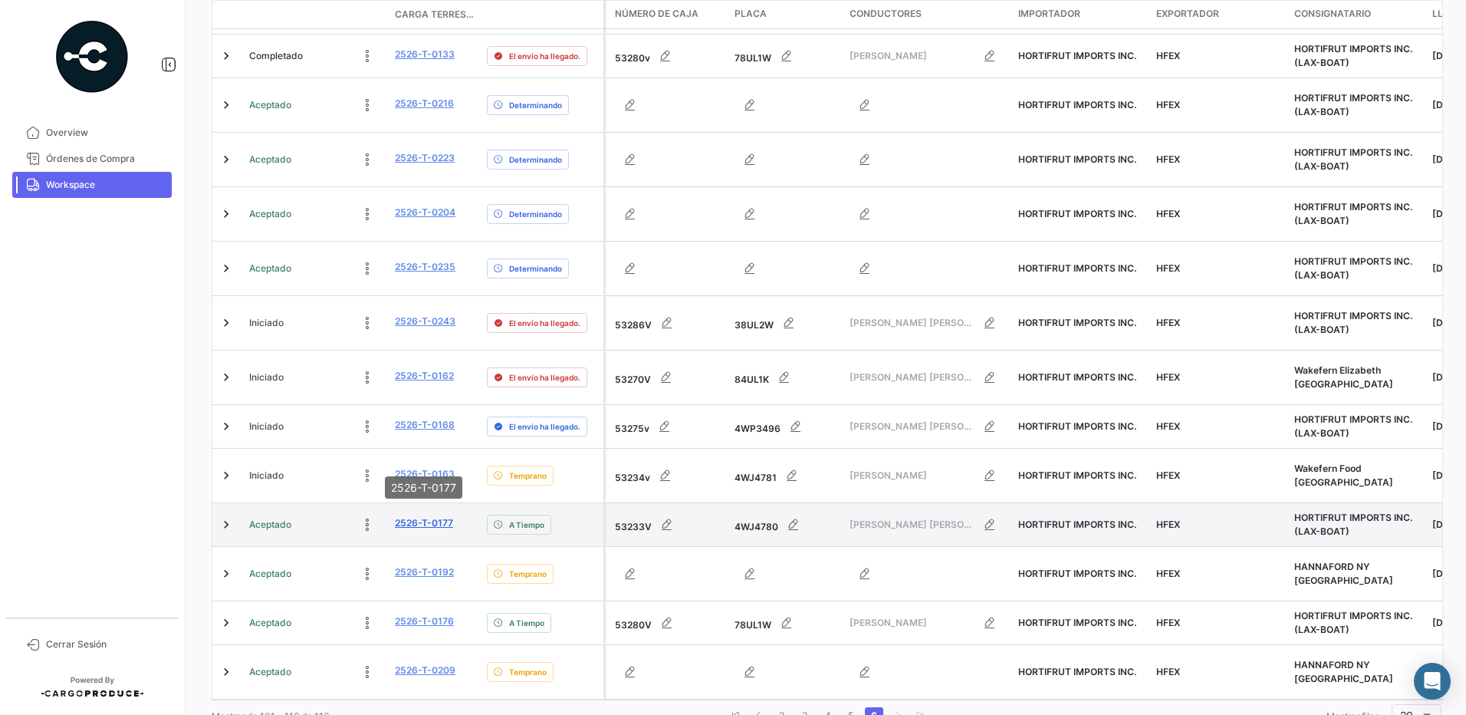
drag, startPoint x: 459, startPoint y: 466, endPoint x: 395, endPoint y: 462, distance: 63.7
click at [395, 516] on div "2526-T-0177" at bounding box center [435, 525] width 80 height 18
copy link "2526-T-0177"
